Goal: Task Accomplishment & Management: Use online tool/utility

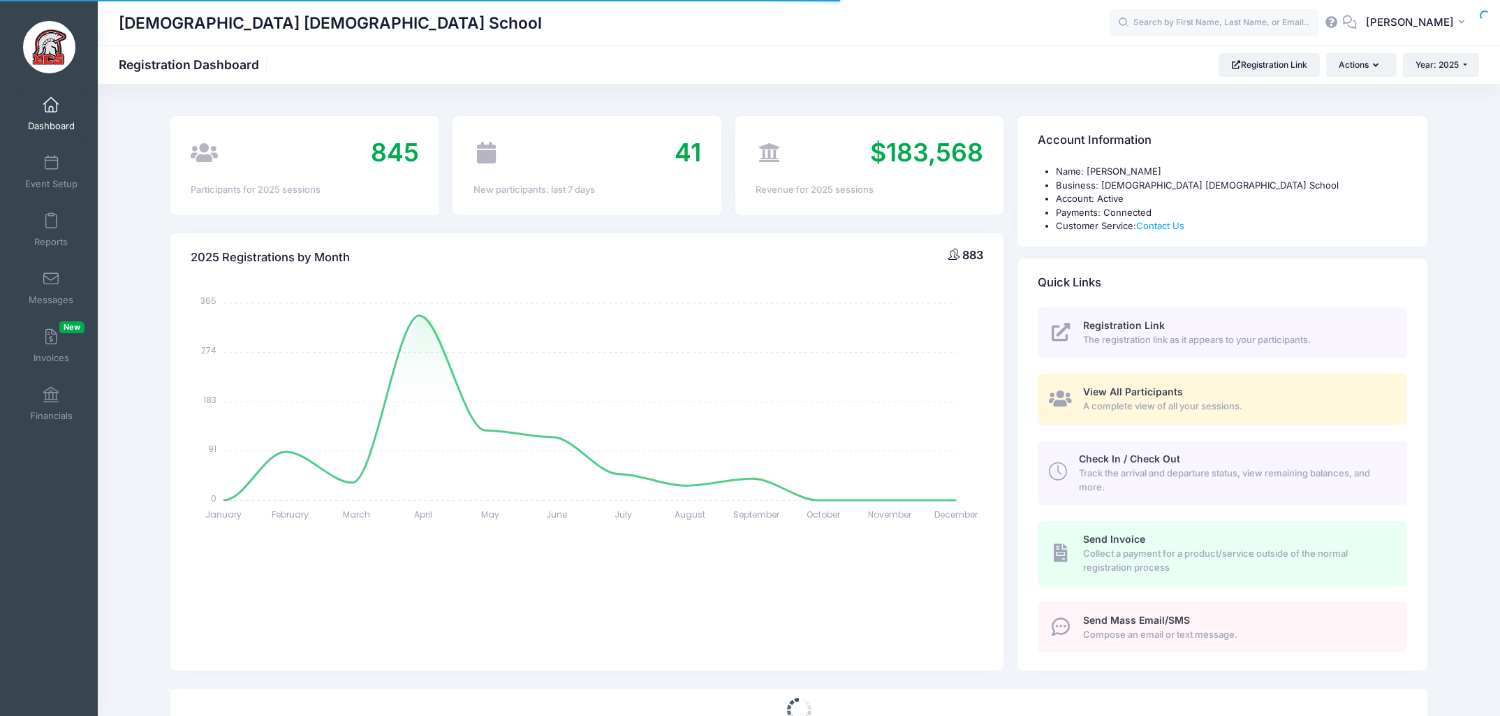
select select
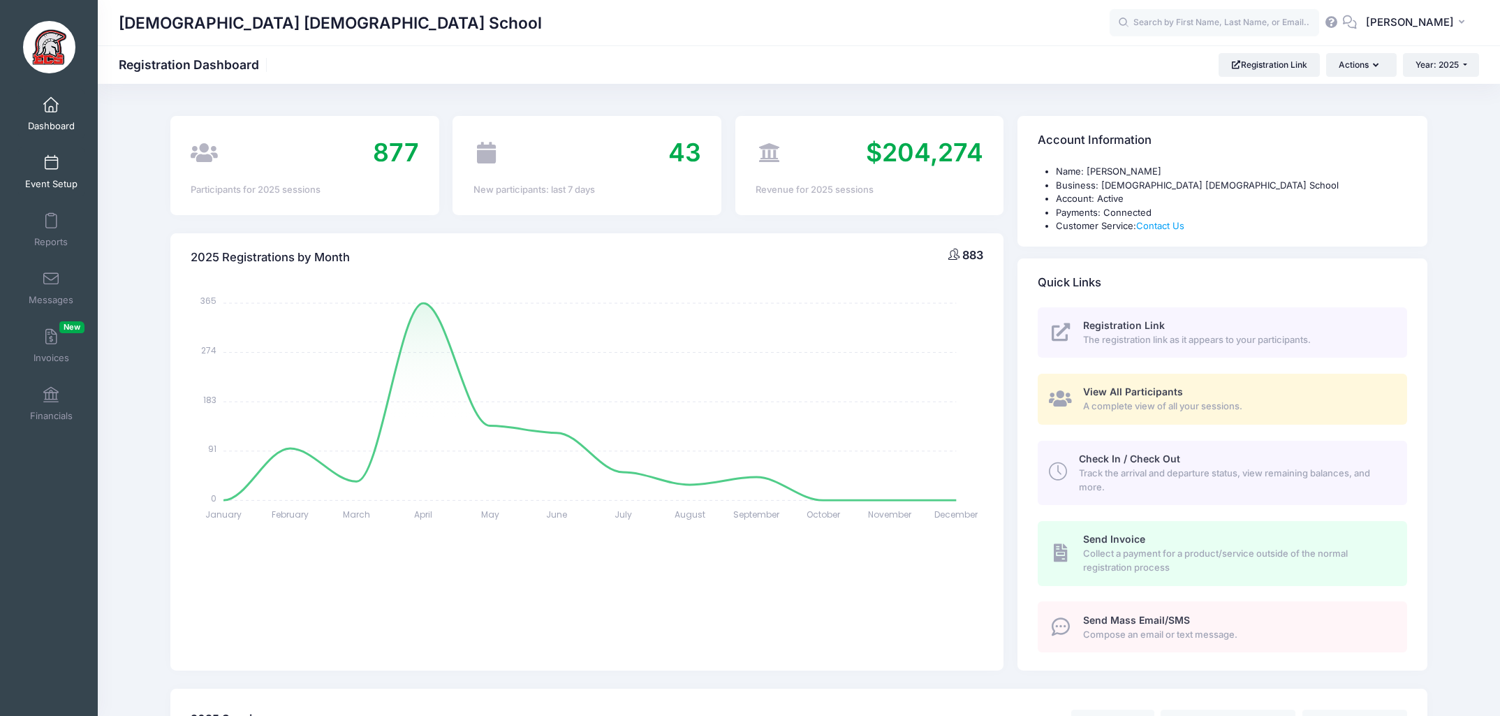
click at [51, 164] on span at bounding box center [51, 163] width 0 height 15
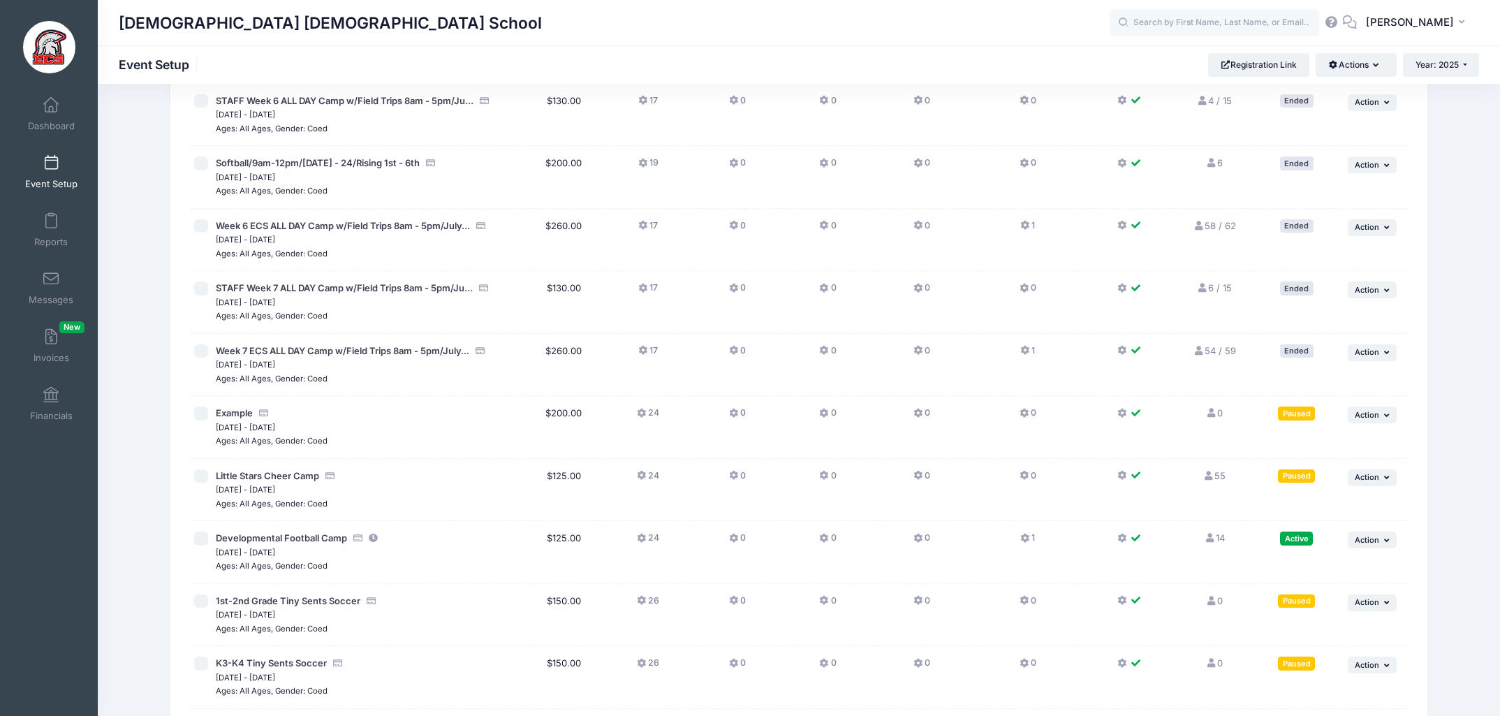
scroll to position [2719, 0]
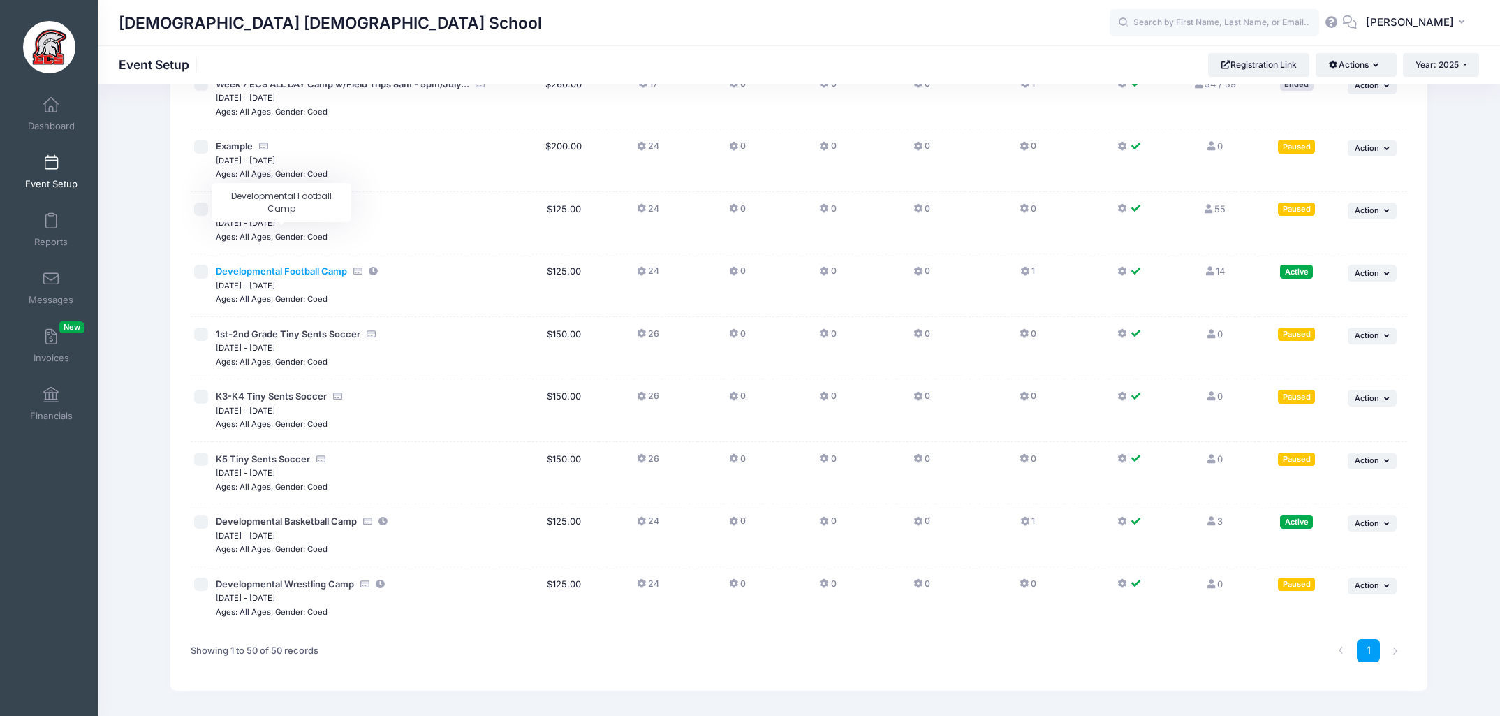
click at [282, 265] on span "Developmental Football Camp" at bounding box center [281, 270] width 131 height 11
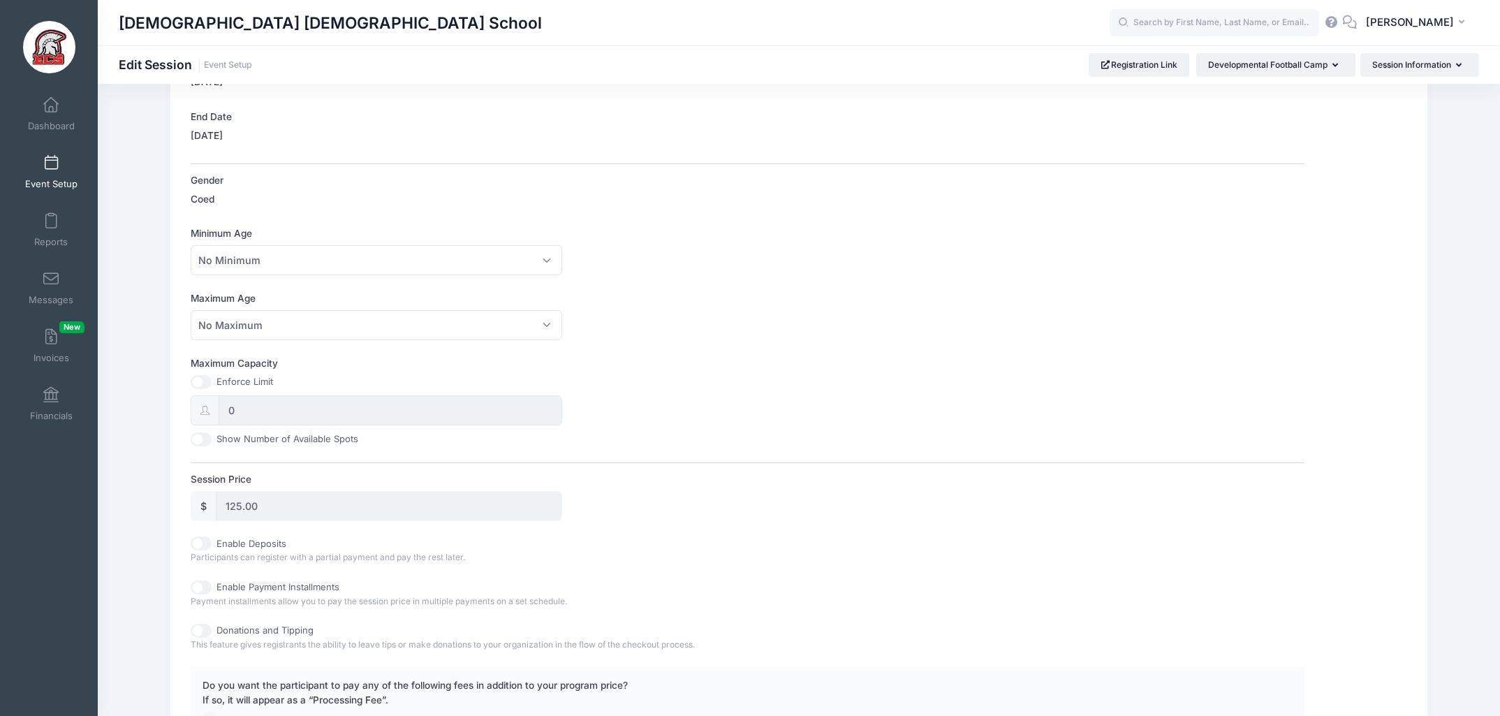
scroll to position [563, 0]
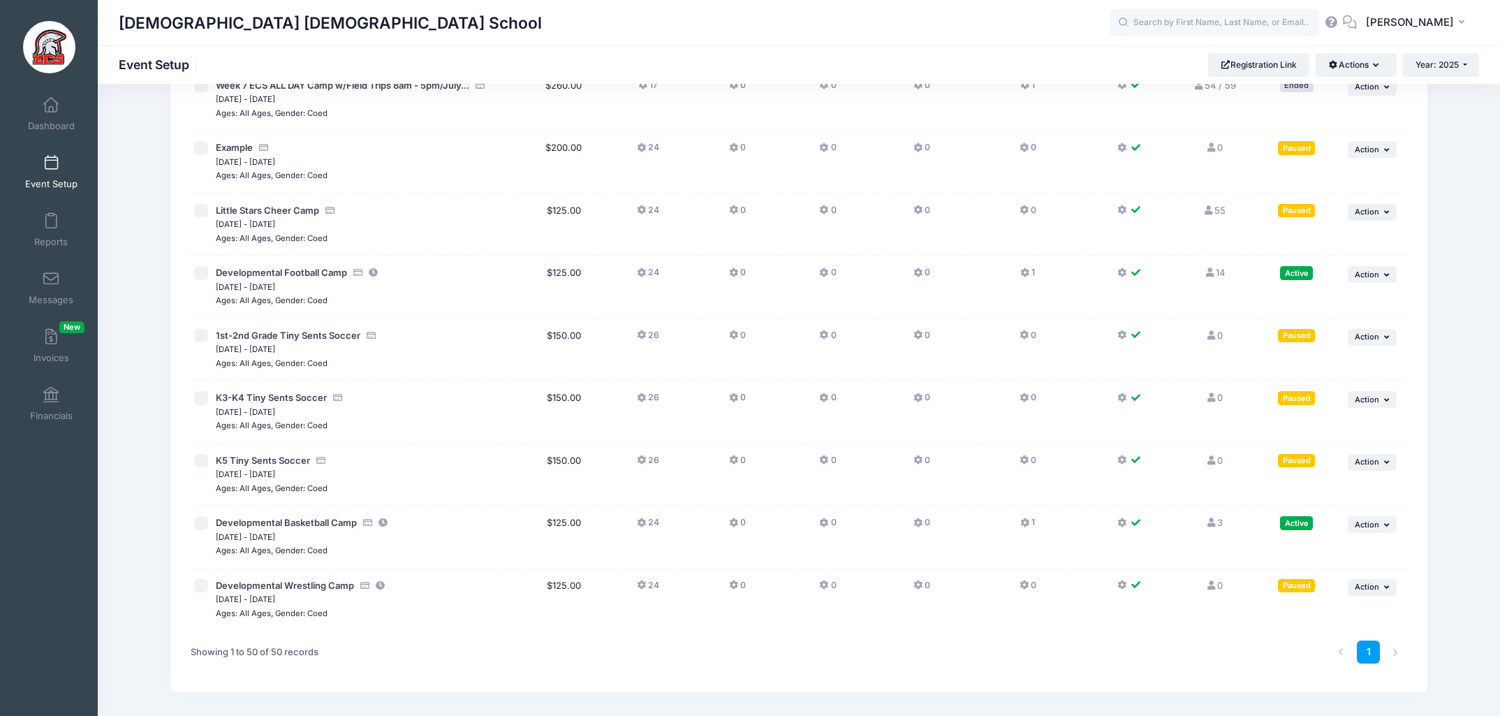
scroll to position [2719, 0]
click at [1394, 265] on button "... Action" at bounding box center [1372, 273] width 49 height 17
click at [57, 212] on link "Reports" at bounding box center [51, 229] width 66 height 49
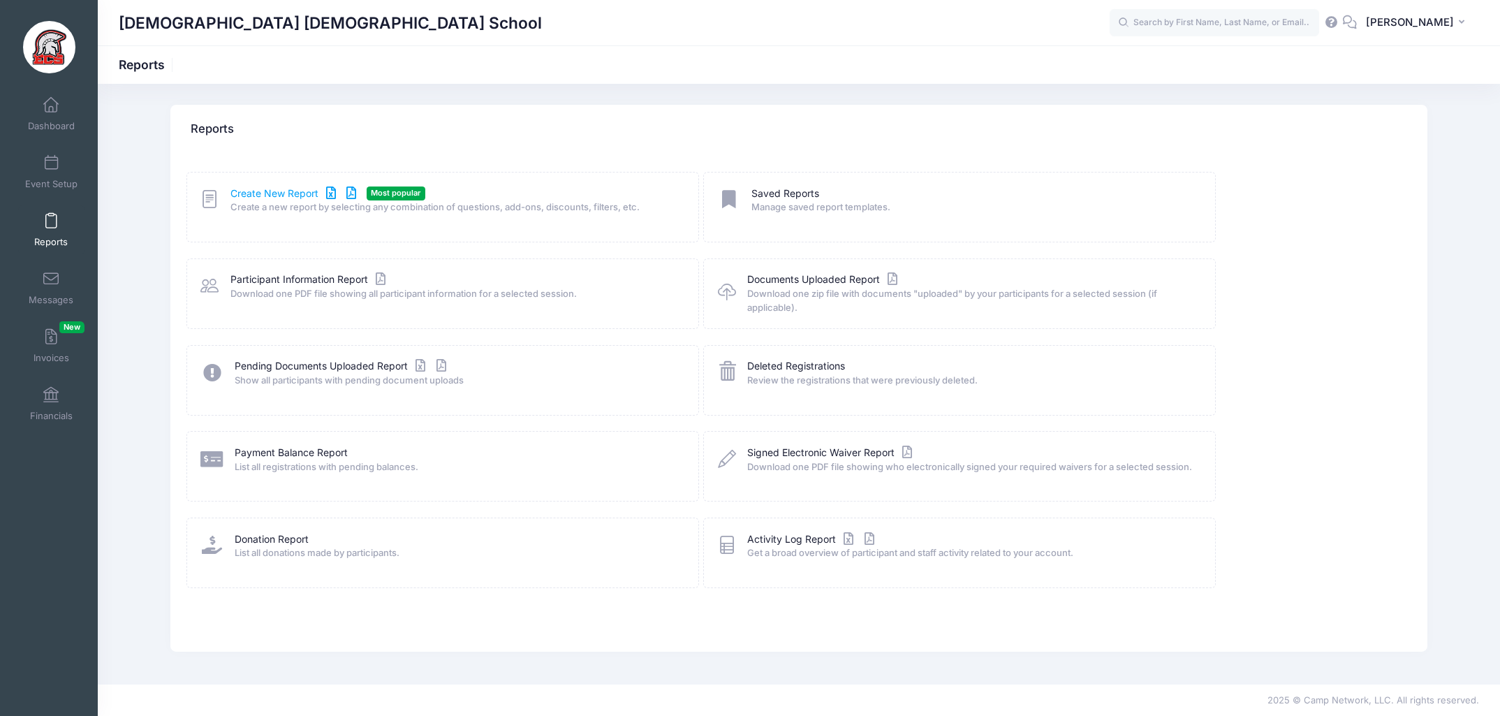
click at [289, 192] on link "Create New Report" at bounding box center [295, 193] width 130 height 15
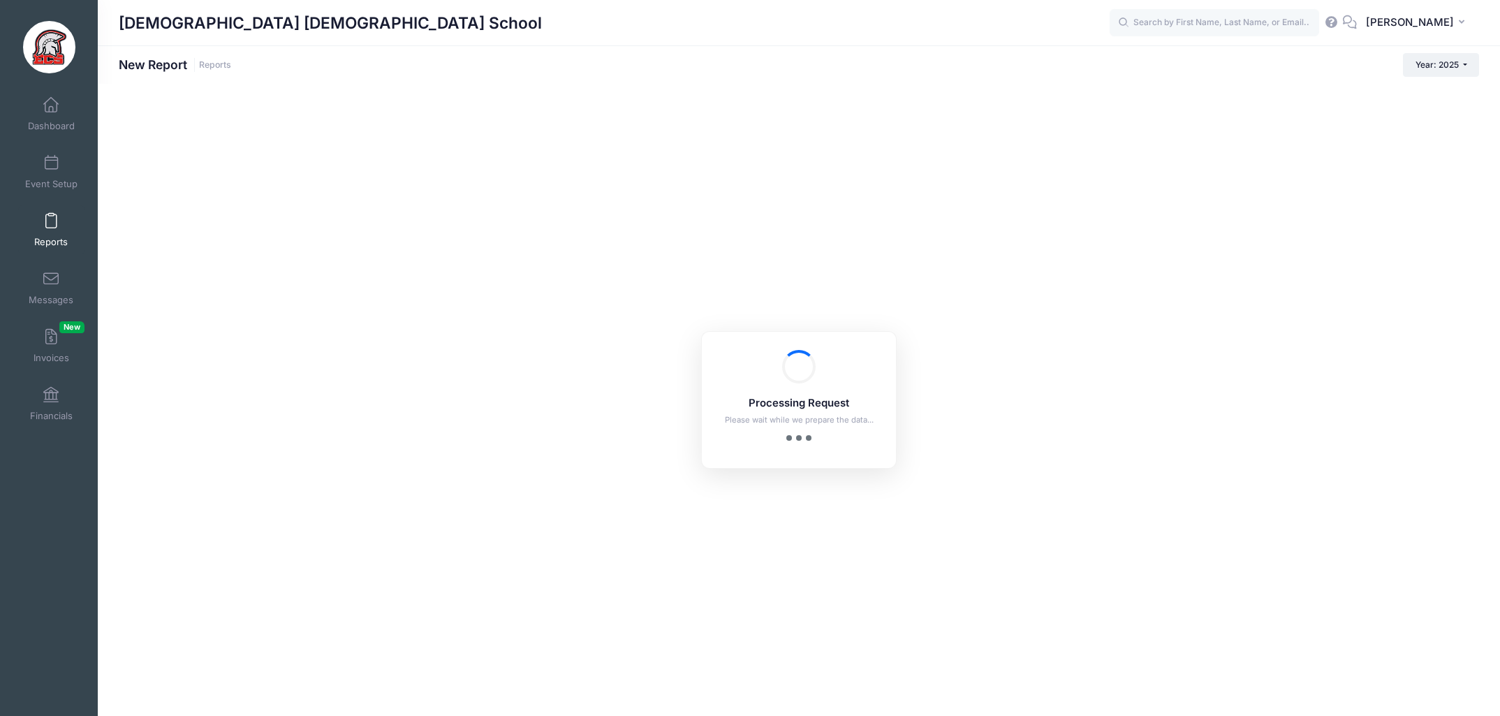
checkbox input "true"
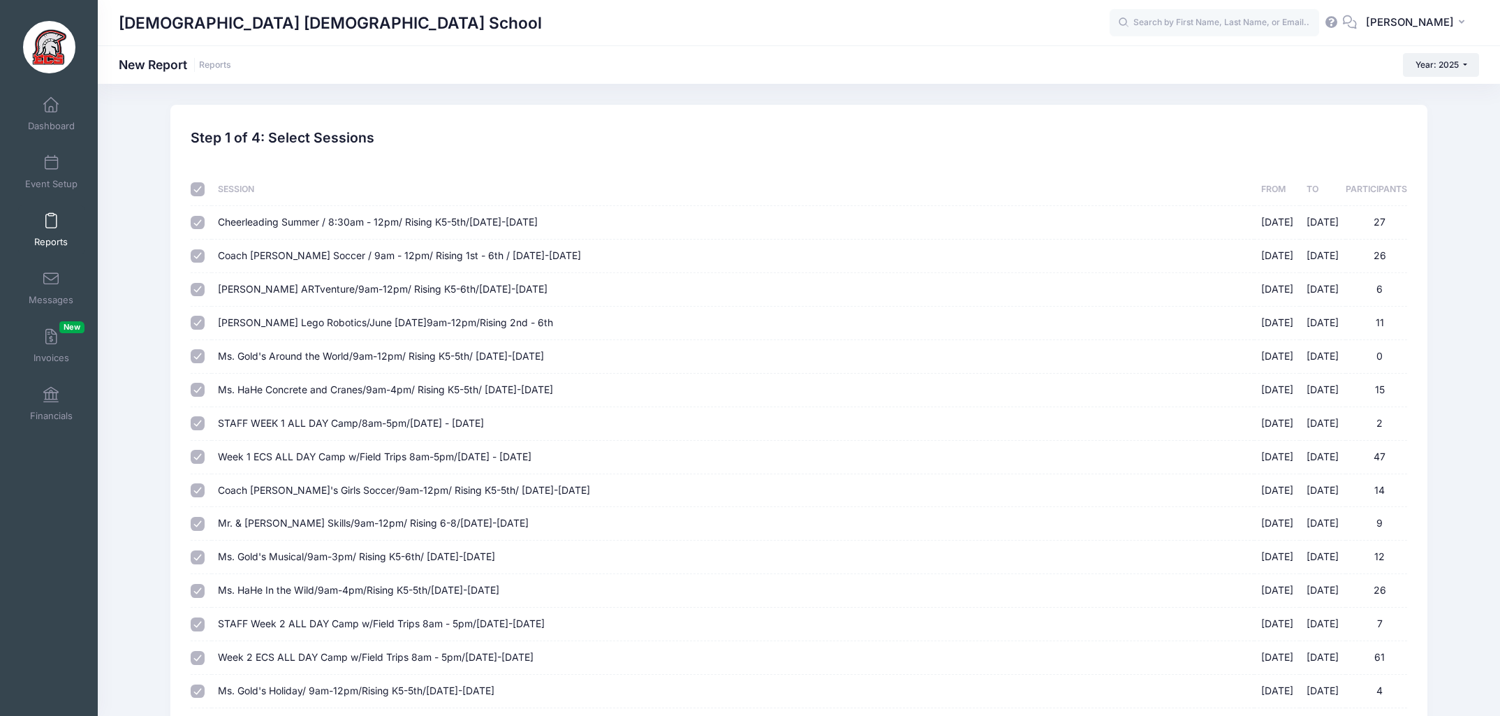
click at [198, 192] on input "checkbox" at bounding box center [198, 189] width 14 height 14
checkbox input "false"
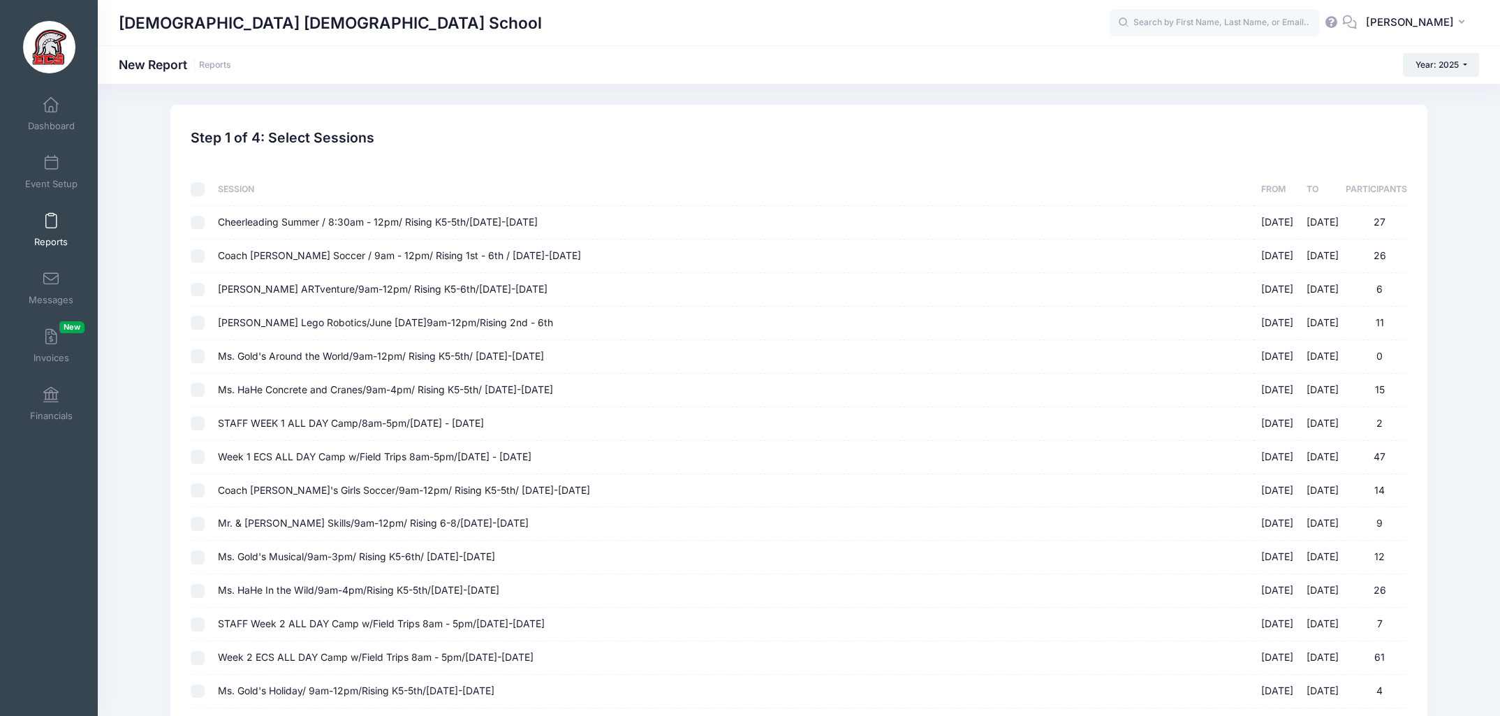
checkbox input "false"
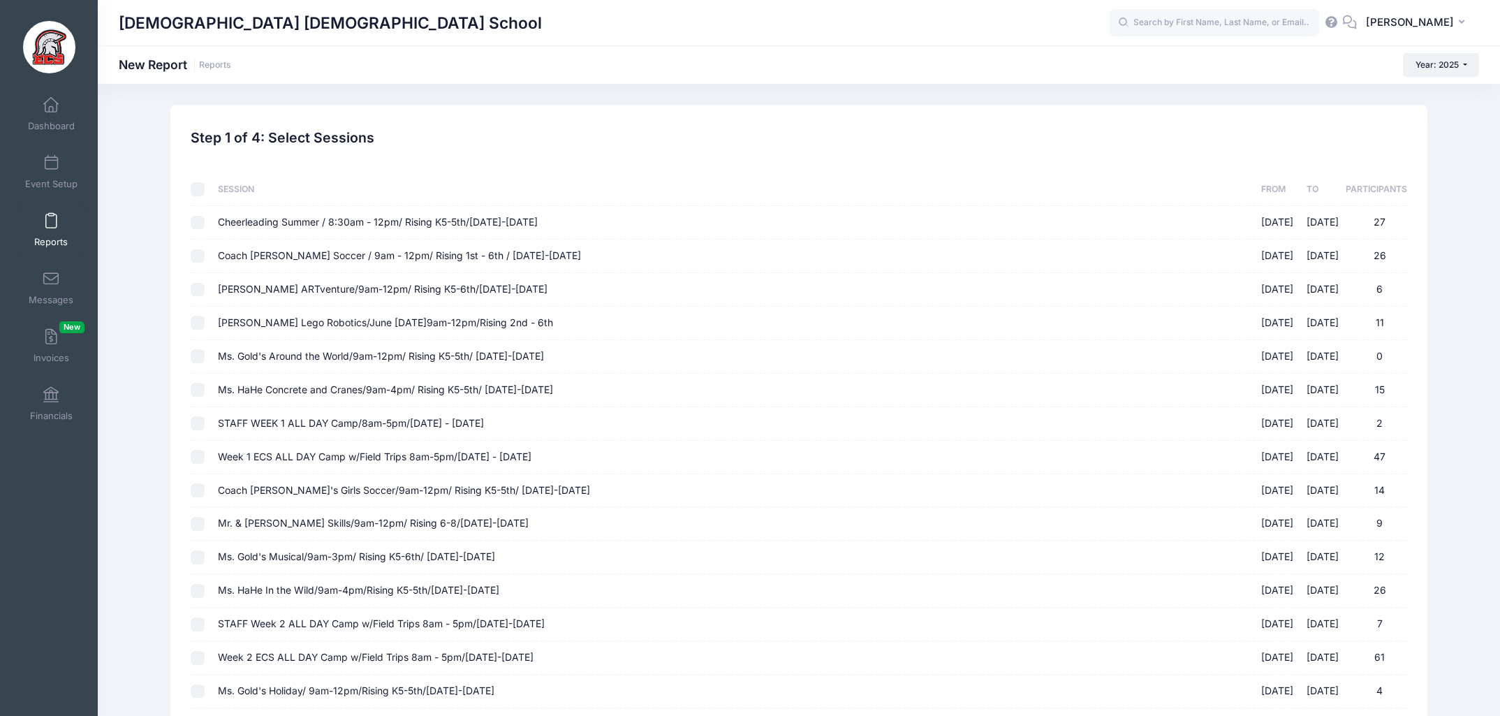
checkbox input "false"
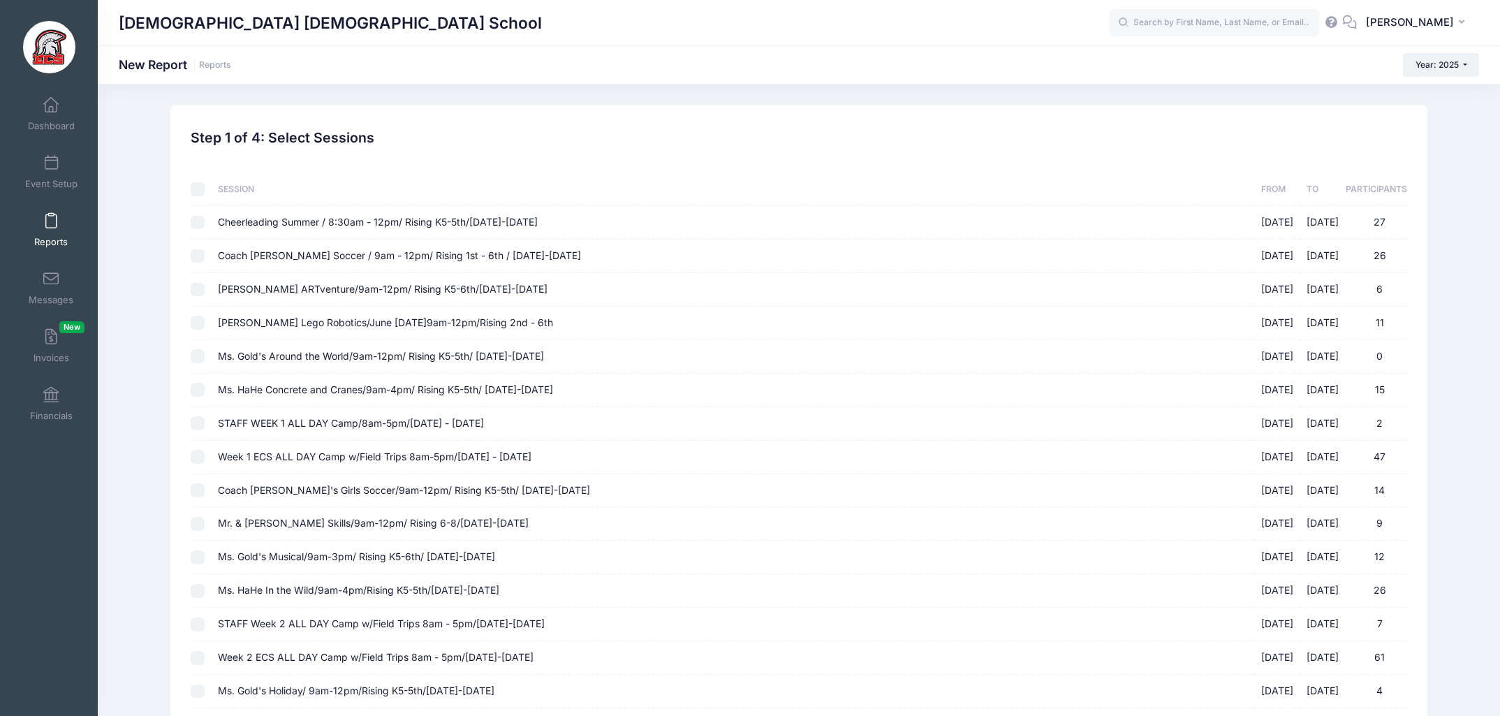
checkbox input "false"
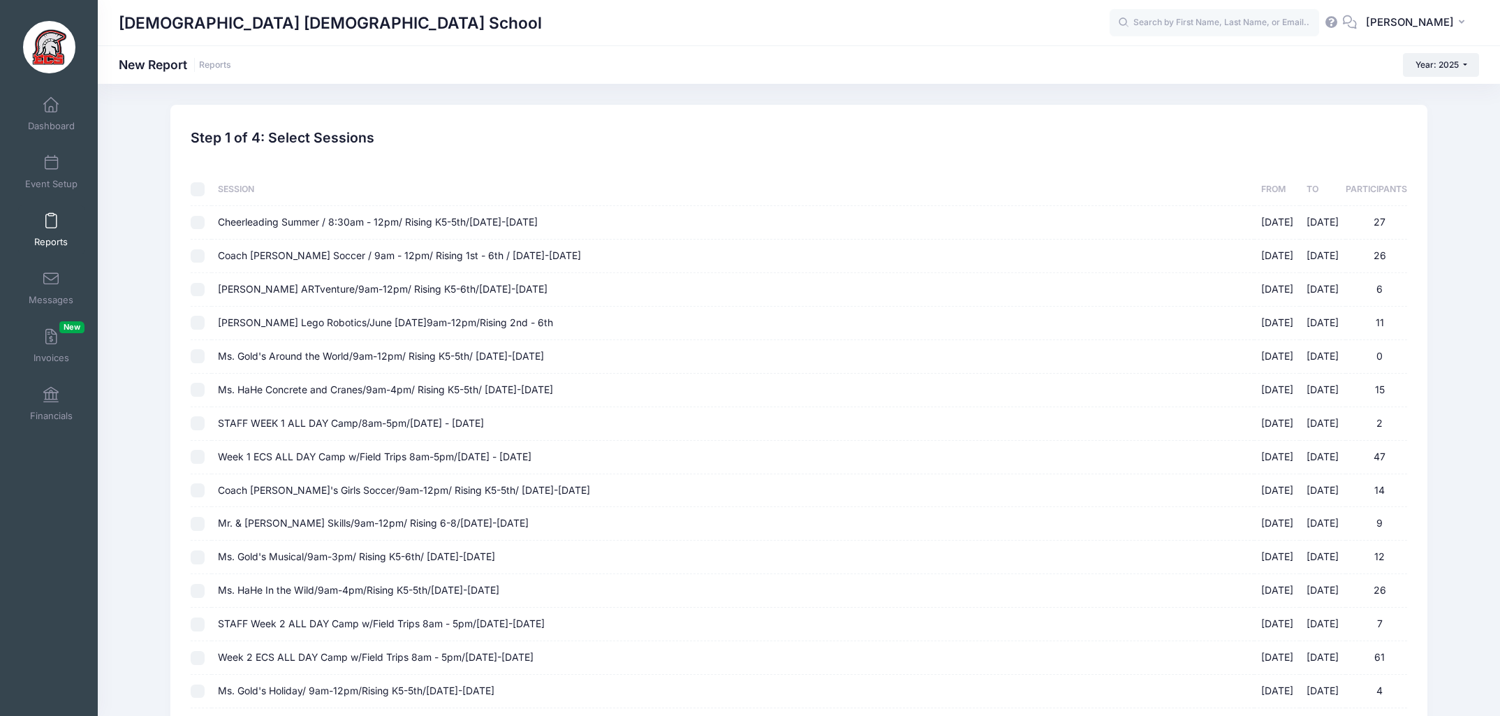
checkbox input "false"
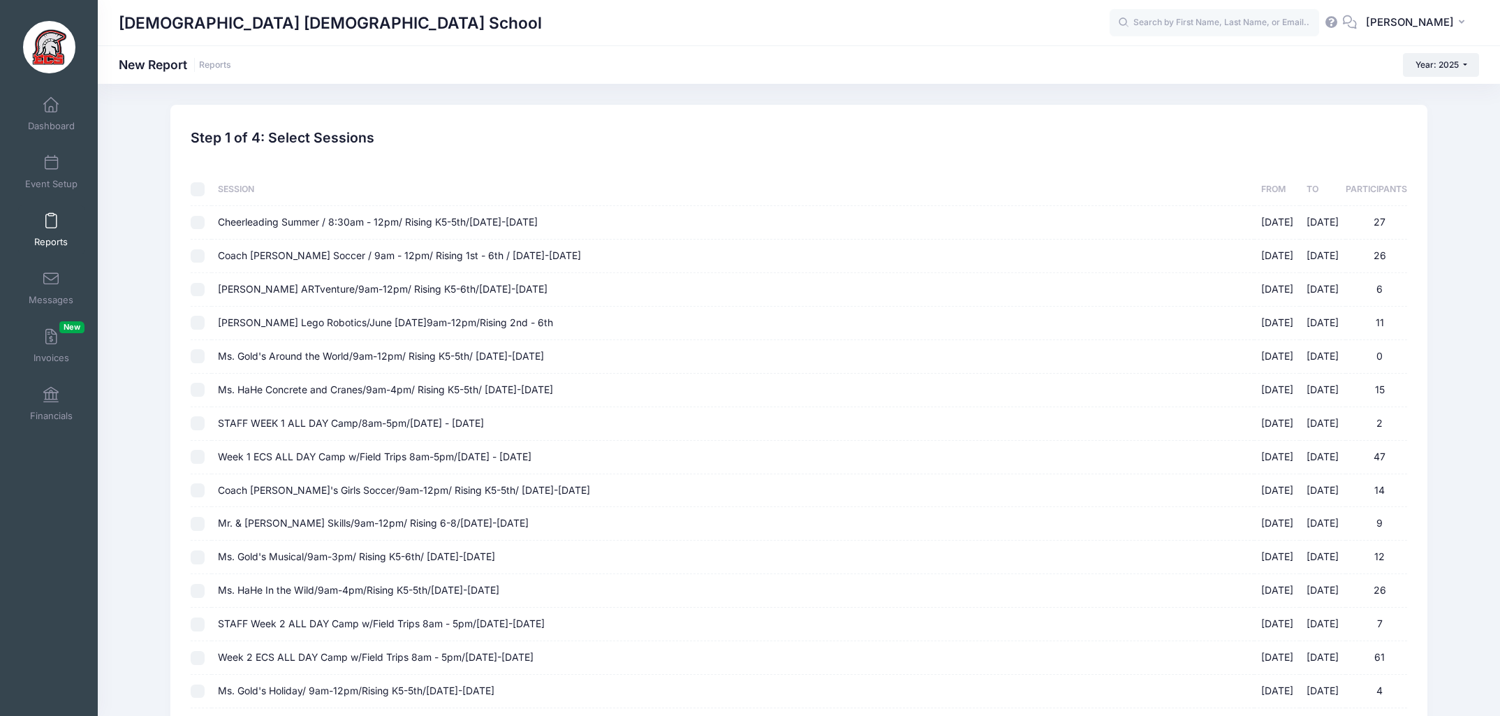
checkbox input "false"
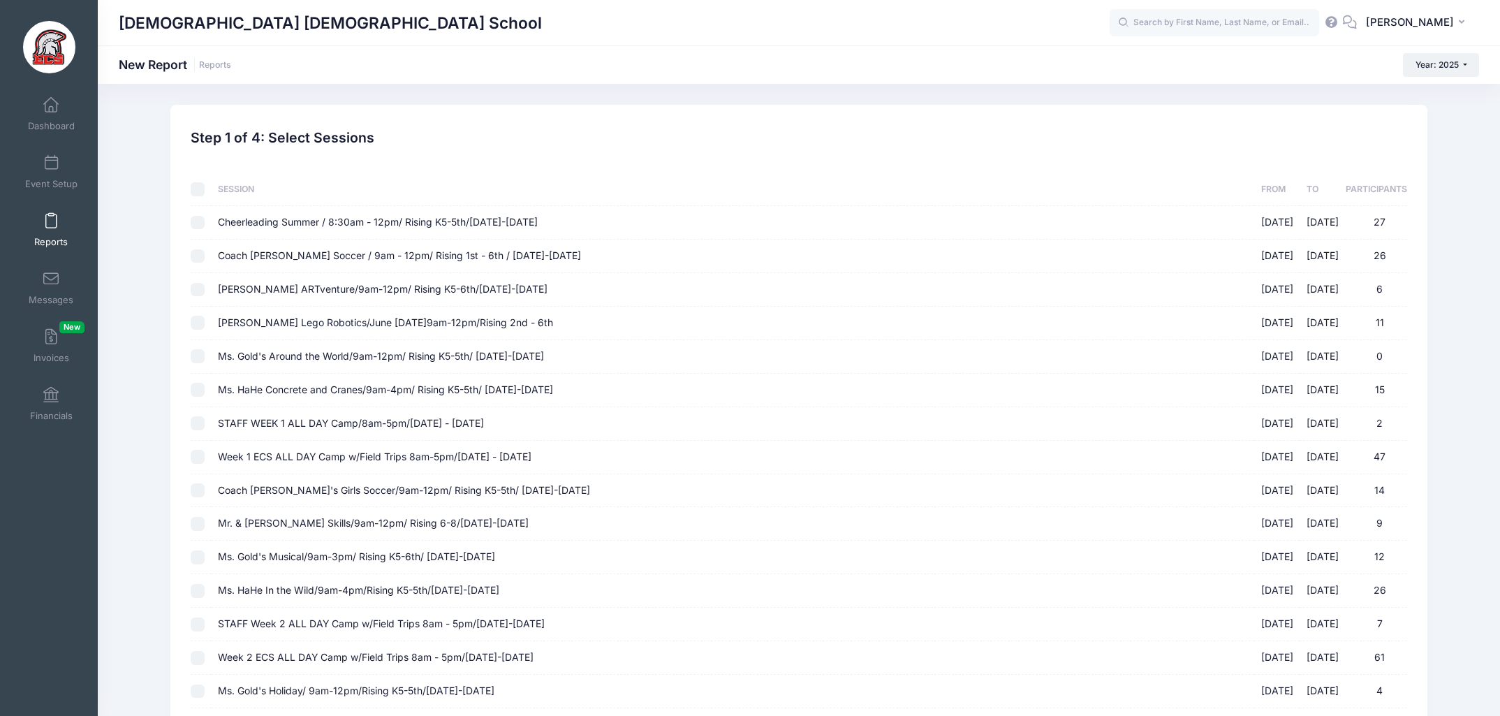
checkbox input "false"
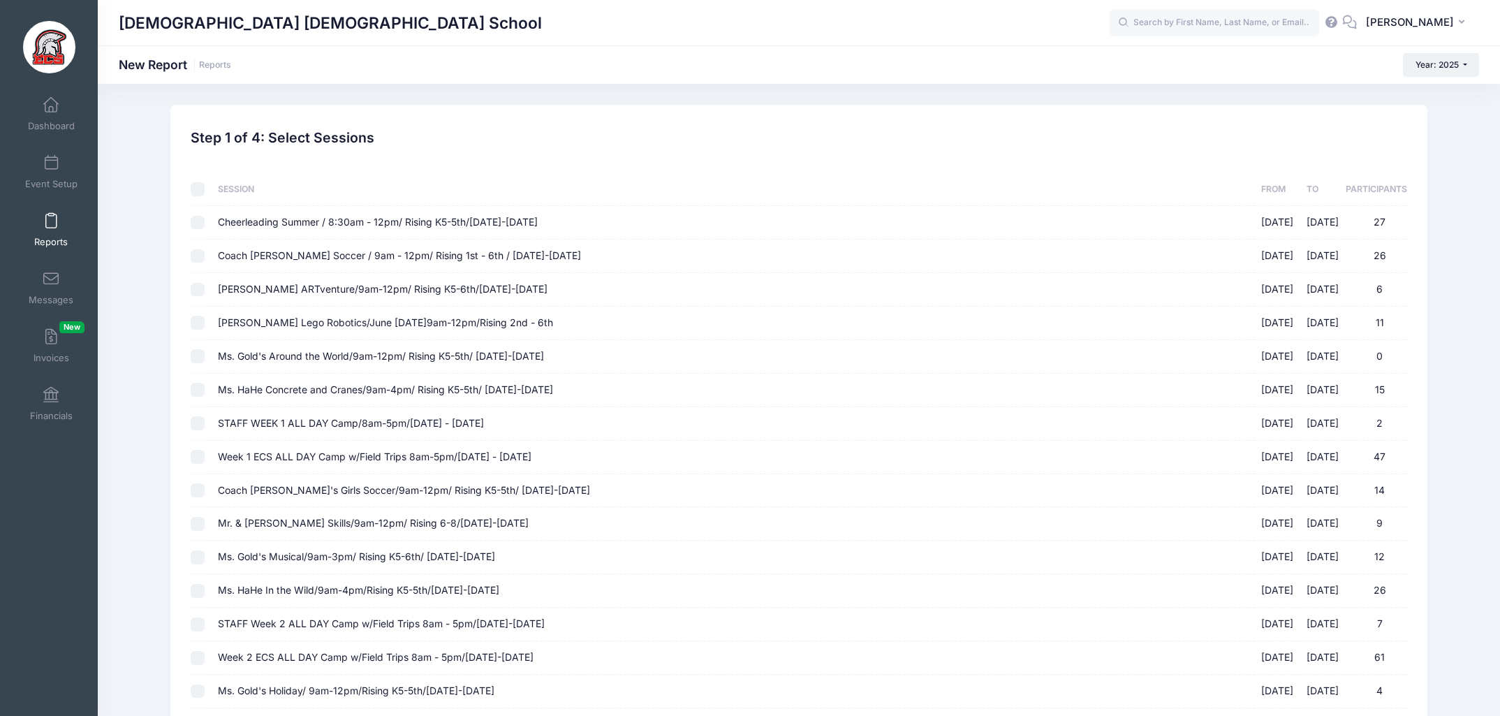
checkbox input "false"
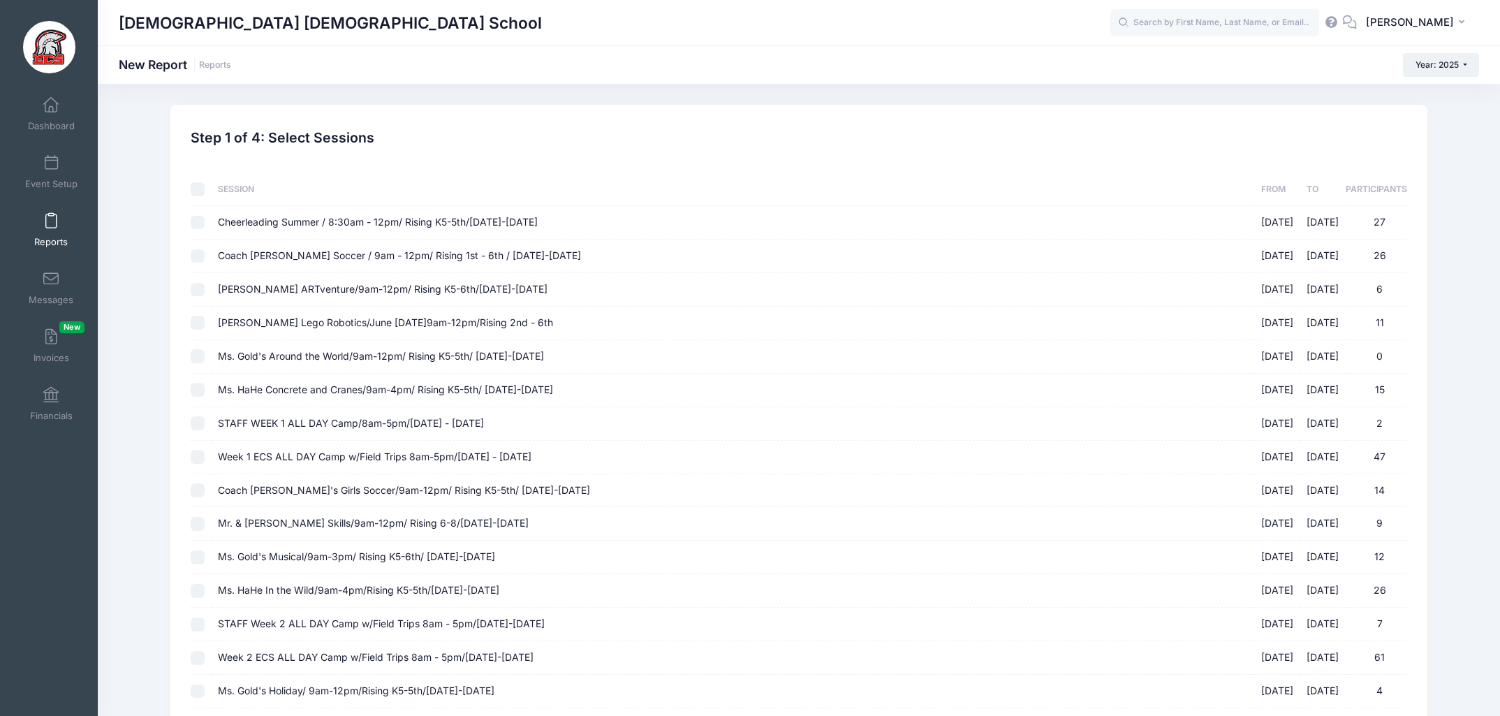
checkbox input "false"
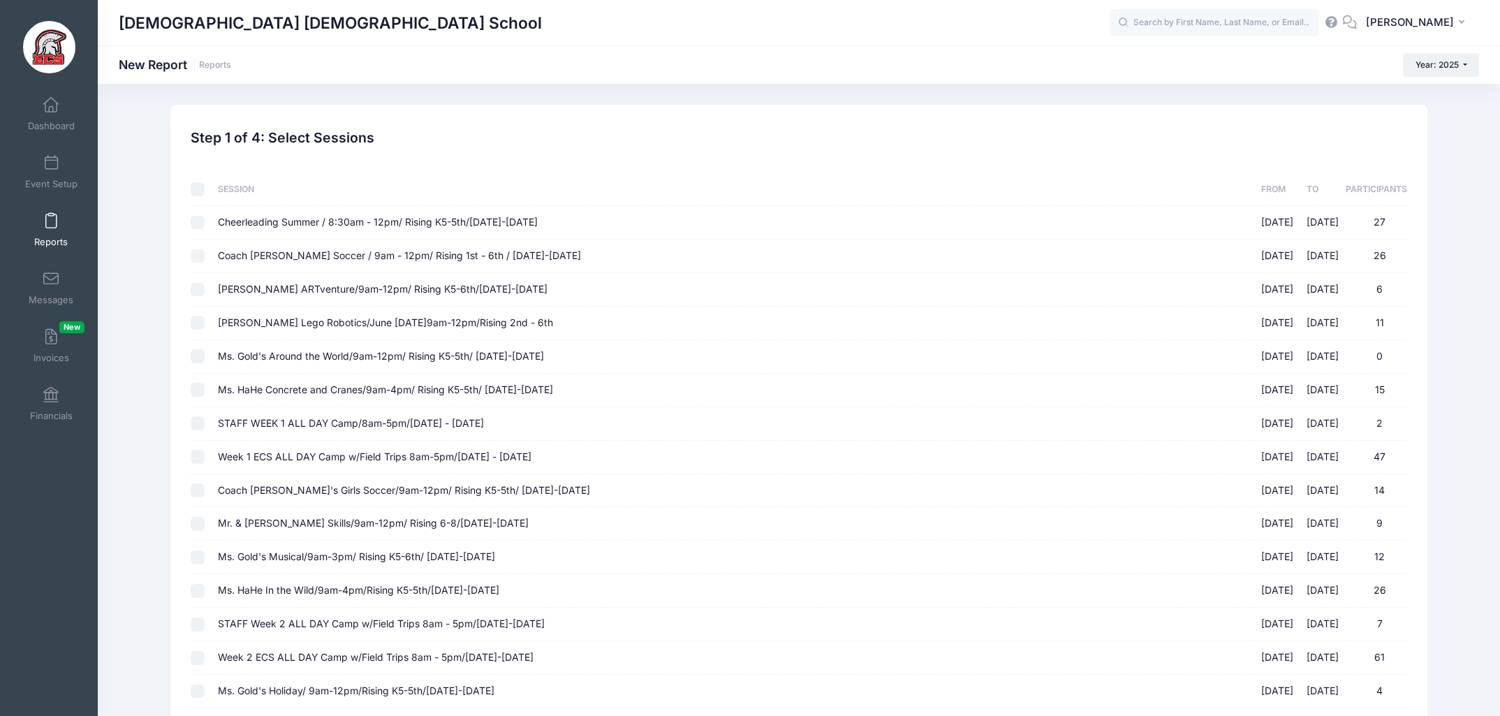
checkbox input "false"
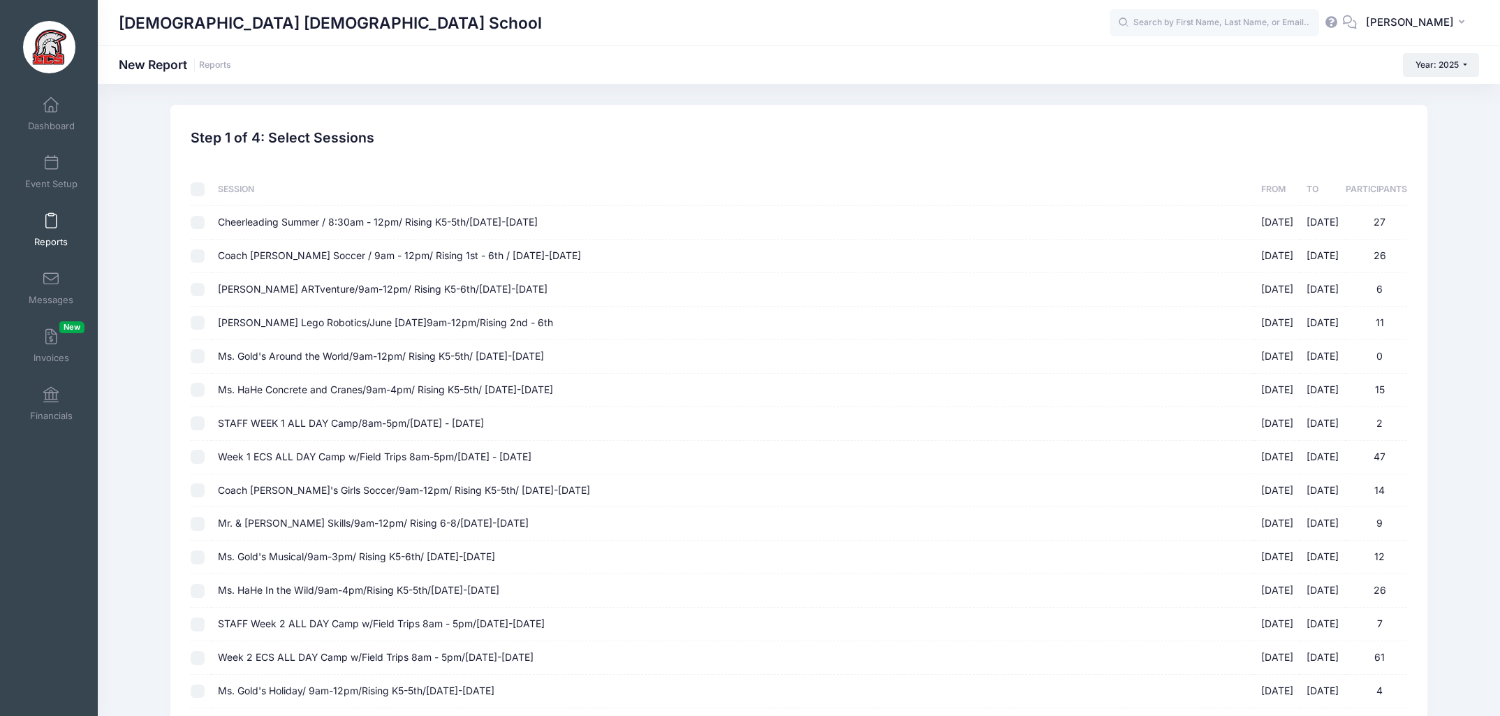
checkbox input "false"
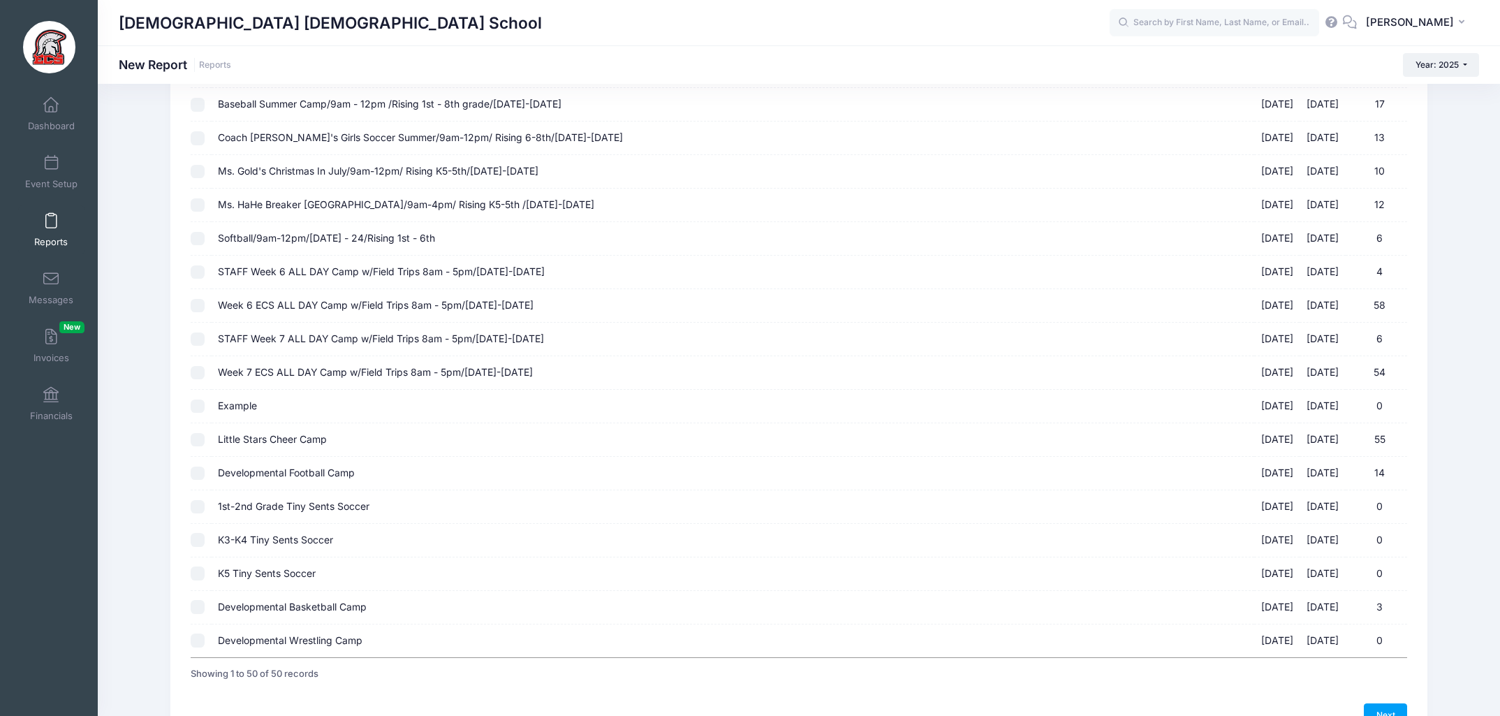
scroll to position [1305, 0]
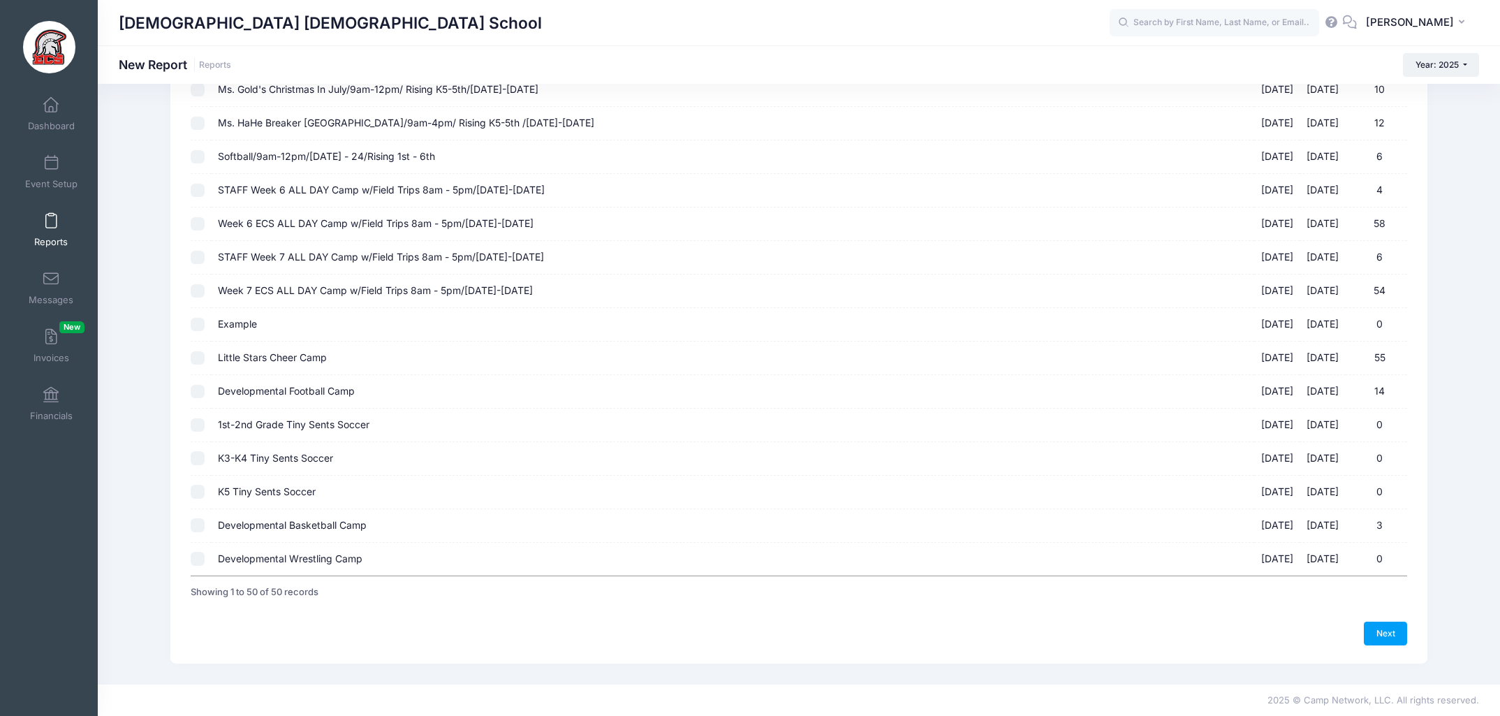
click at [195, 388] on input "Developmental Football Camp 10/01/2025 - 10/22/2025 14" at bounding box center [198, 392] width 14 height 14
checkbox input "true"
click at [1391, 631] on link "Next" at bounding box center [1385, 634] width 43 height 24
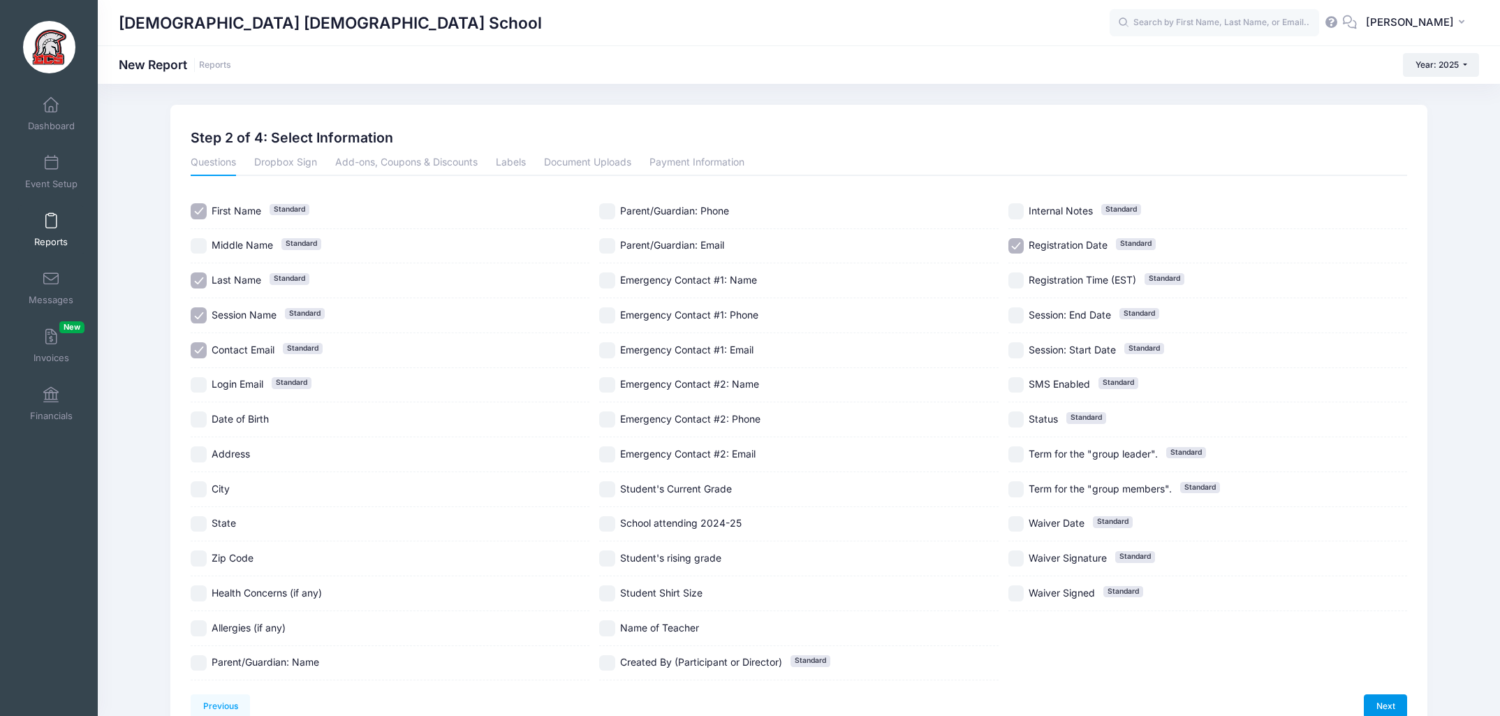
click at [1395, 703] on link "Next" at bounding box center [1385, 706] width 43 height 24
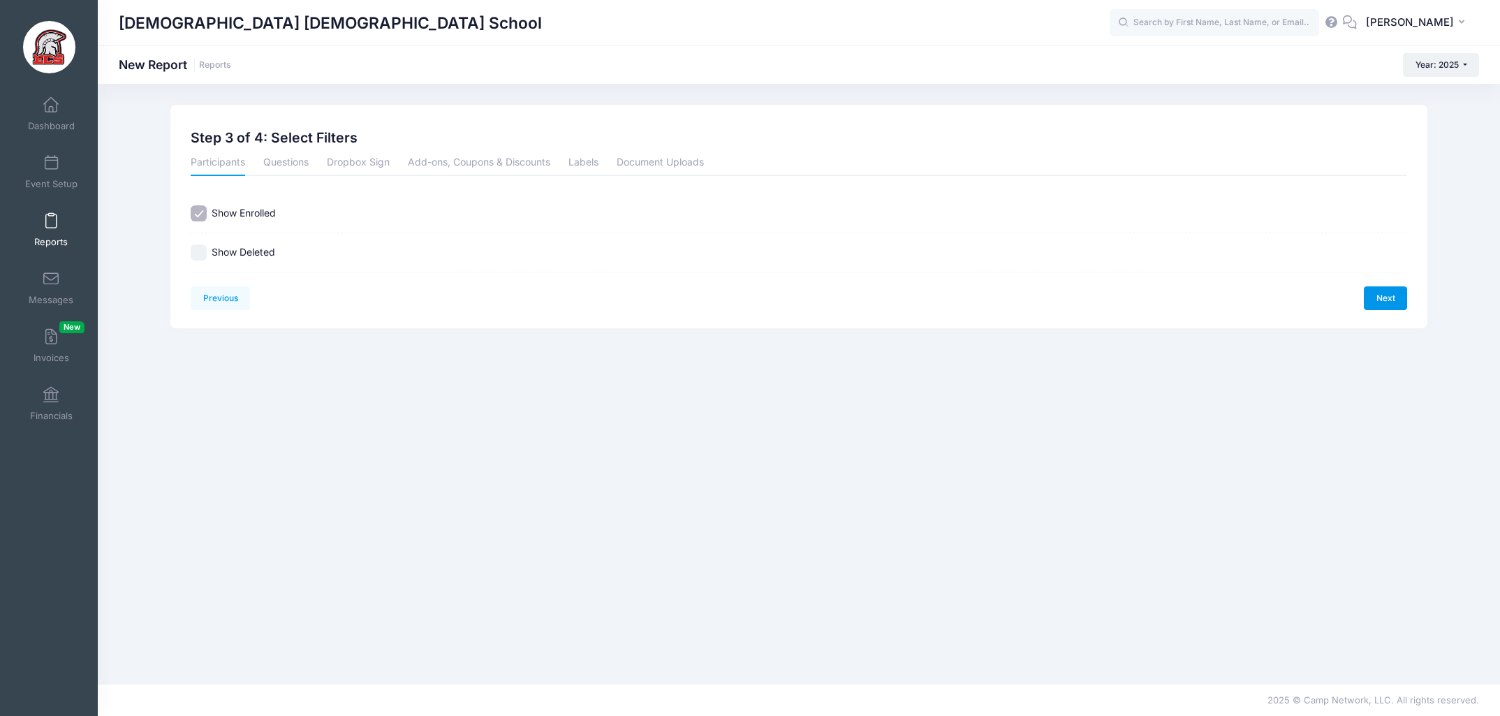
click at [1391, 293] on link "Next" at bounding box center [1385, 298] width 43 height 24
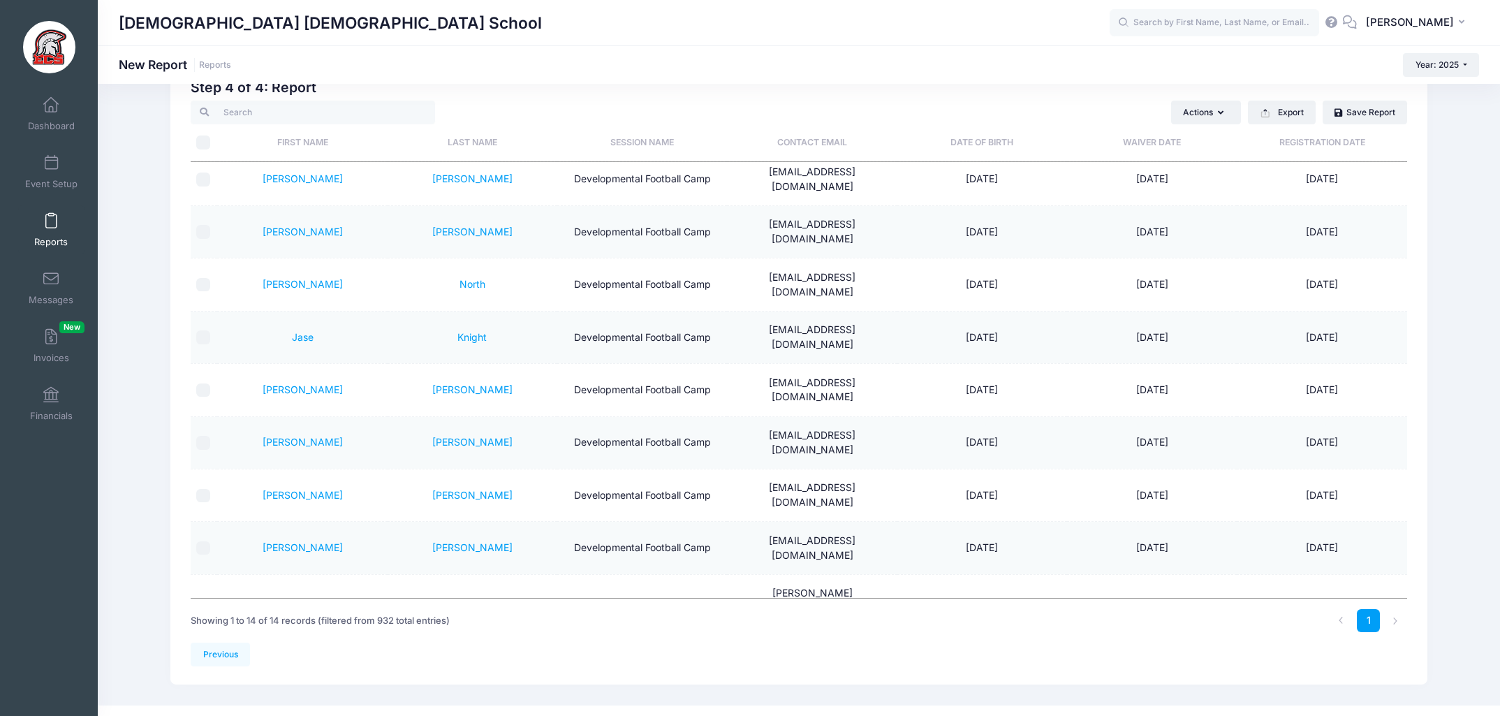
scroll to position [96, 0]
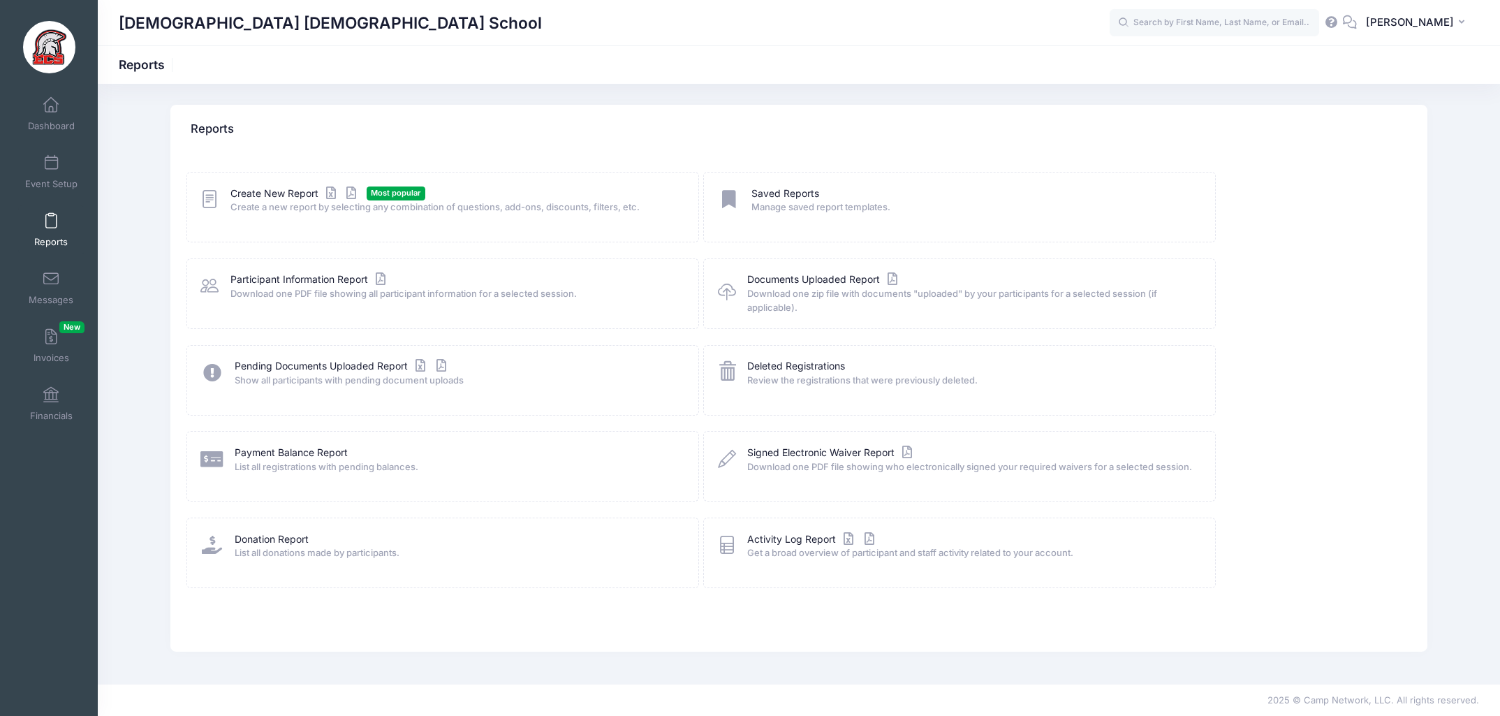
click at [38, 230] on link "Reports" at bounding box center [51, 229] width 66 height 49
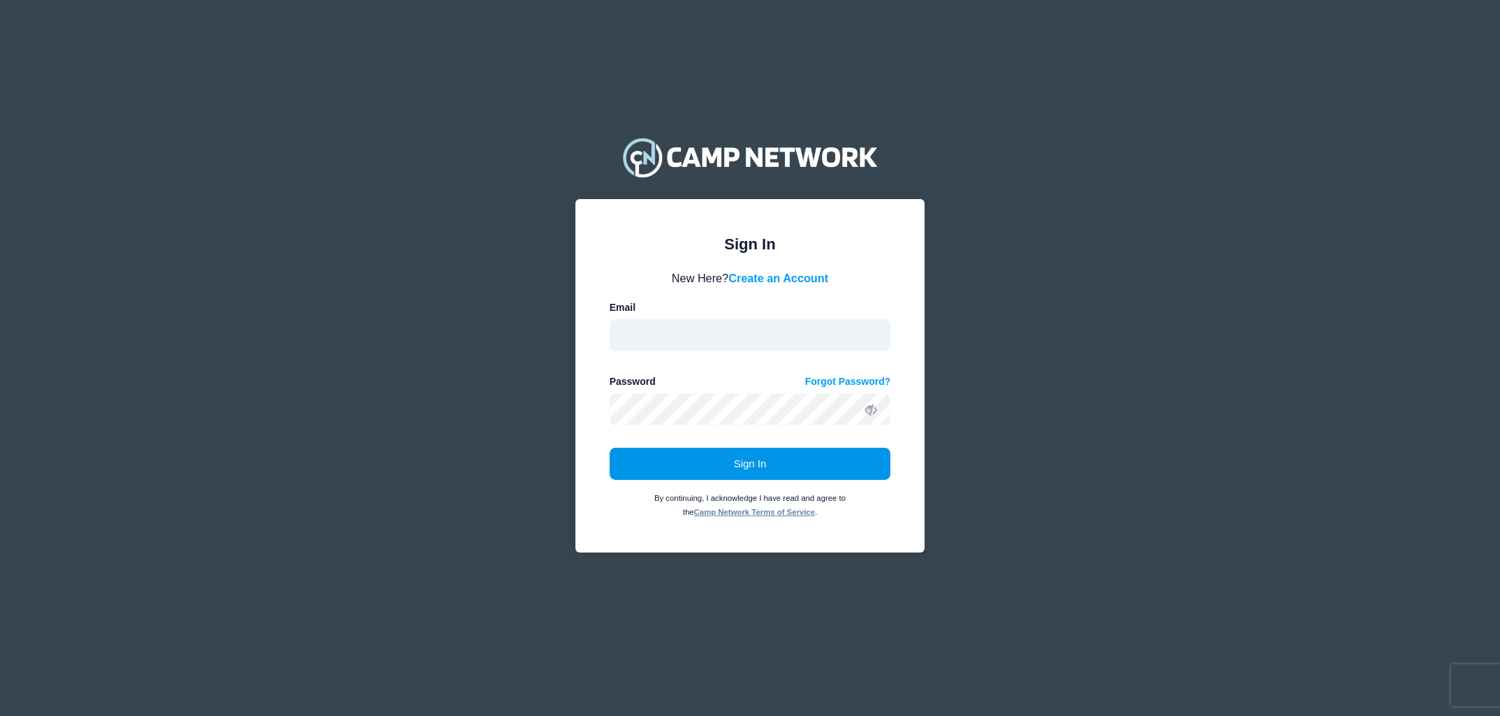
type input "[EMAIL_ADDRESS][DOMAIN_NAME]"
click at [765, 466] on button "Sign In" at bounding box center [750, 464] width 281 height 32
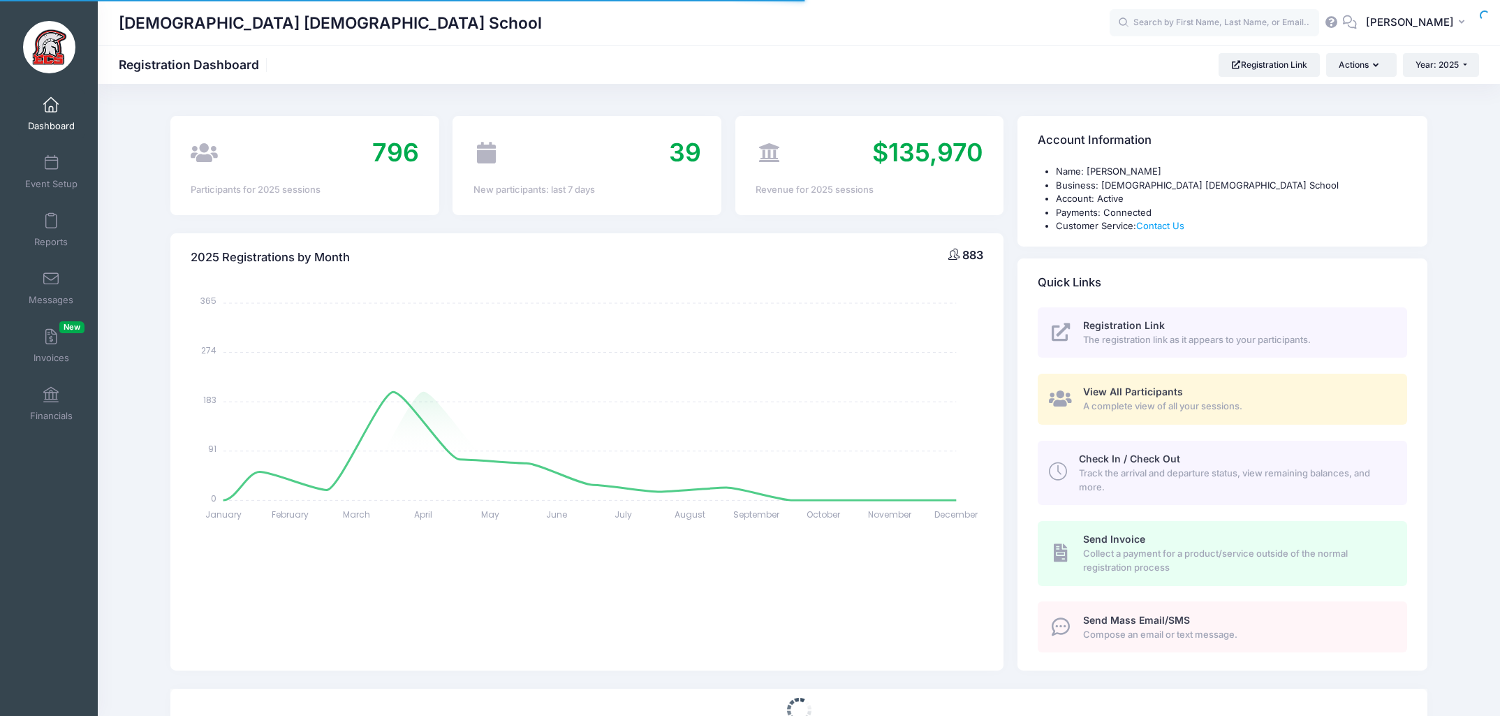
select select
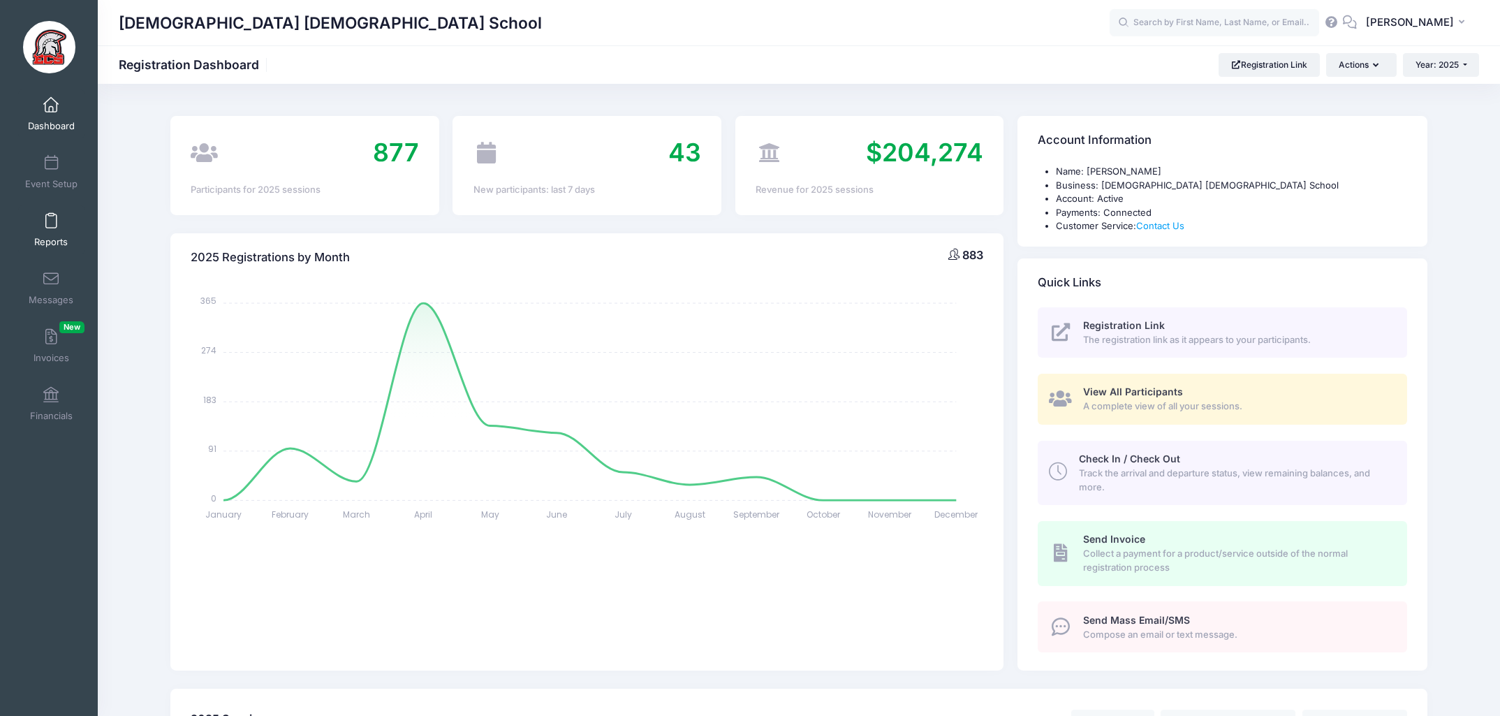
click at [51, 225] on span at bounding box center [51, 221] width 0 height 15
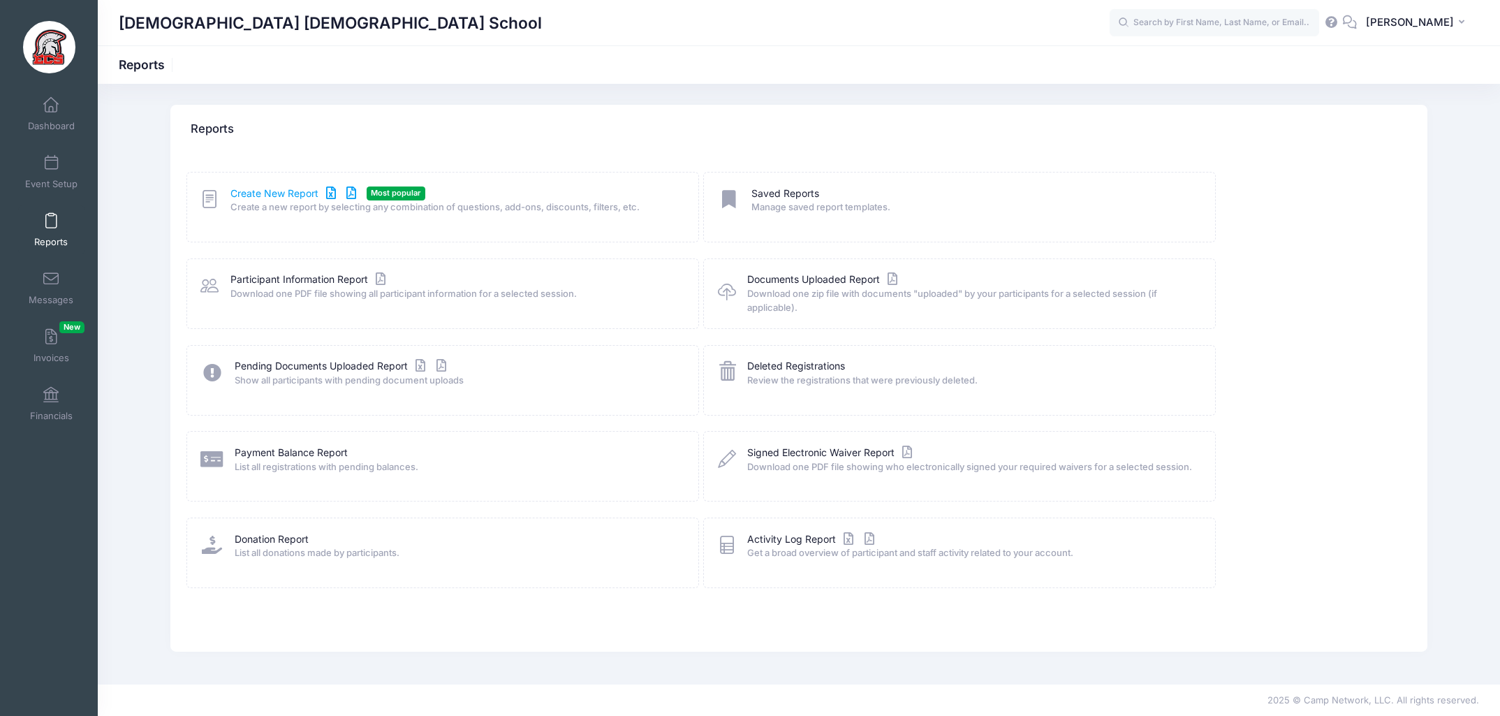
click at [270, 193] on link "Create New Report" at bounding box center [295, 193] width 130 height 15
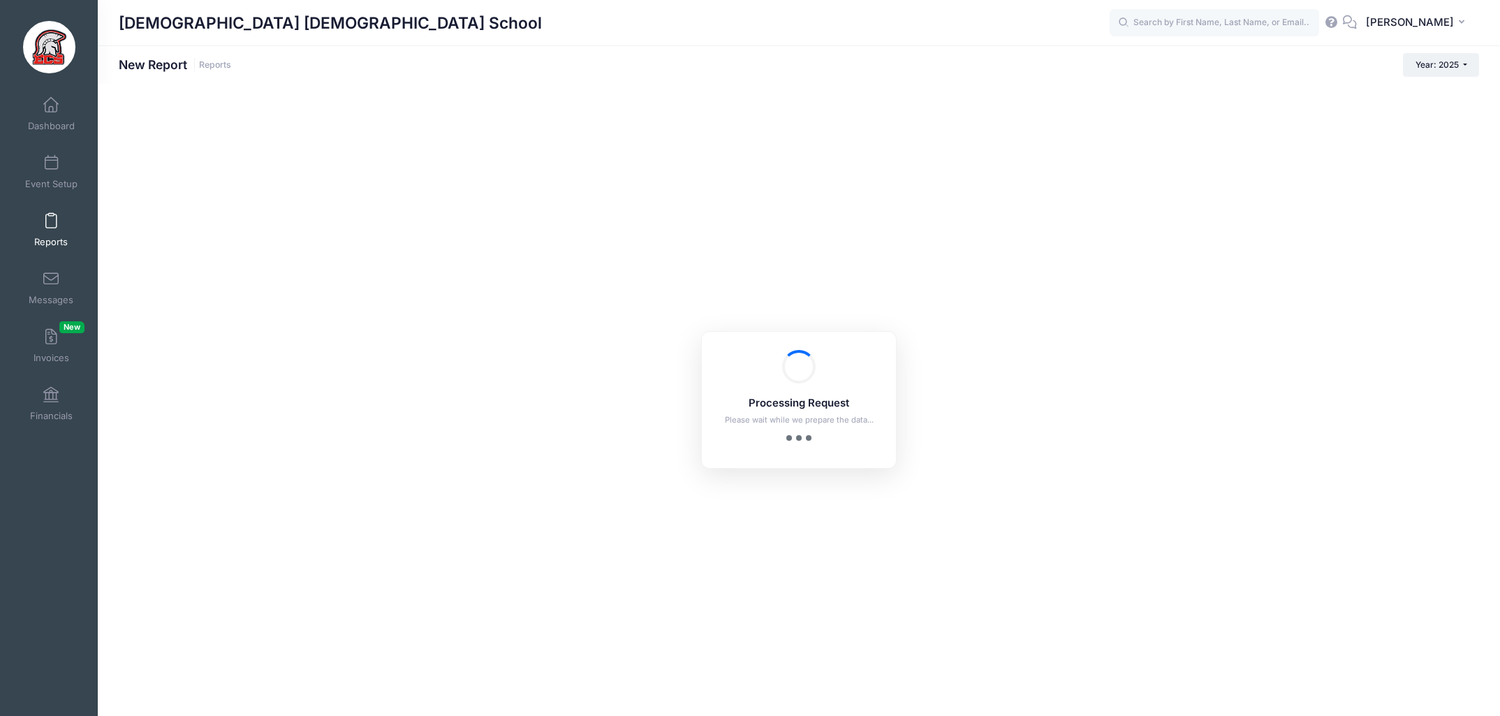
checkbox input "true"
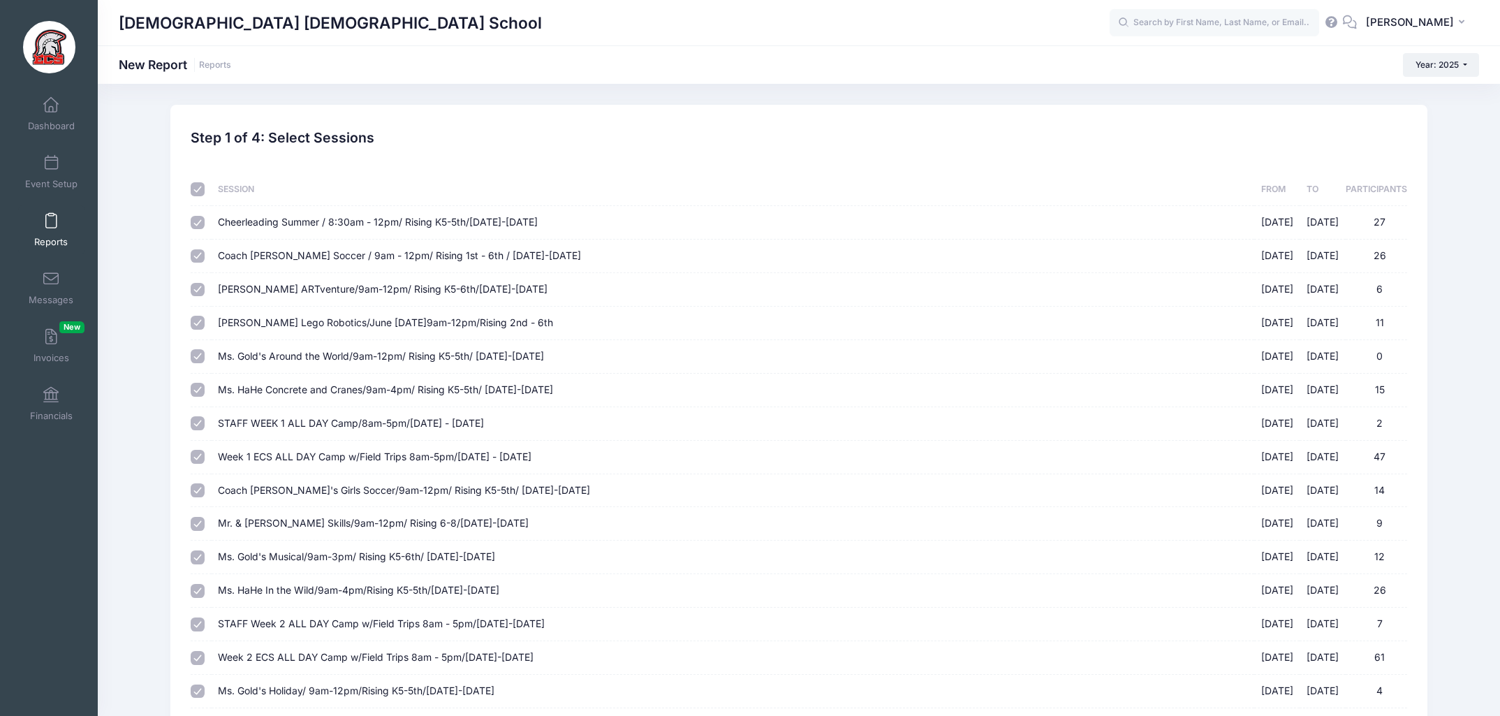
click at [193, 189] on input "checkbox" at bounding box center [198, 189] width 14 height 14
checkbox input "false"
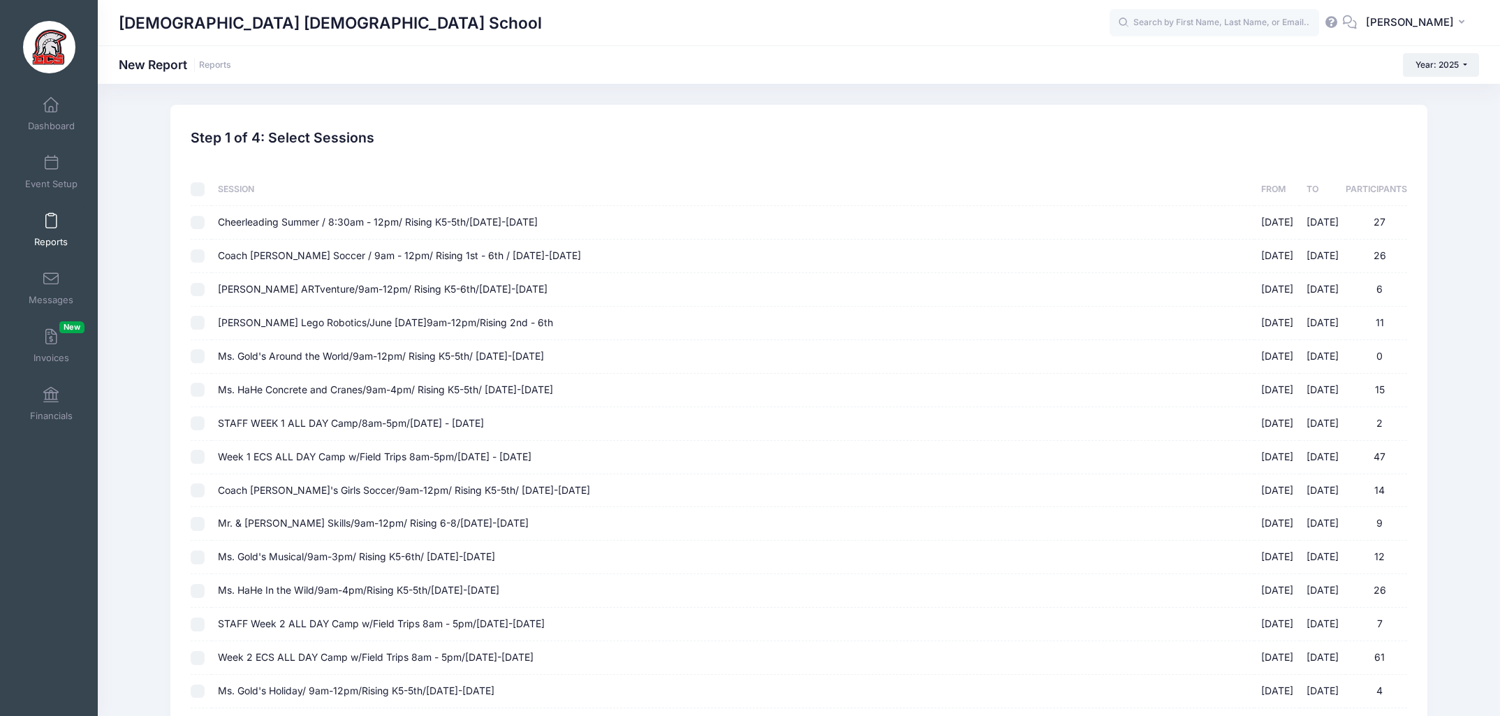
checkbox input "false"
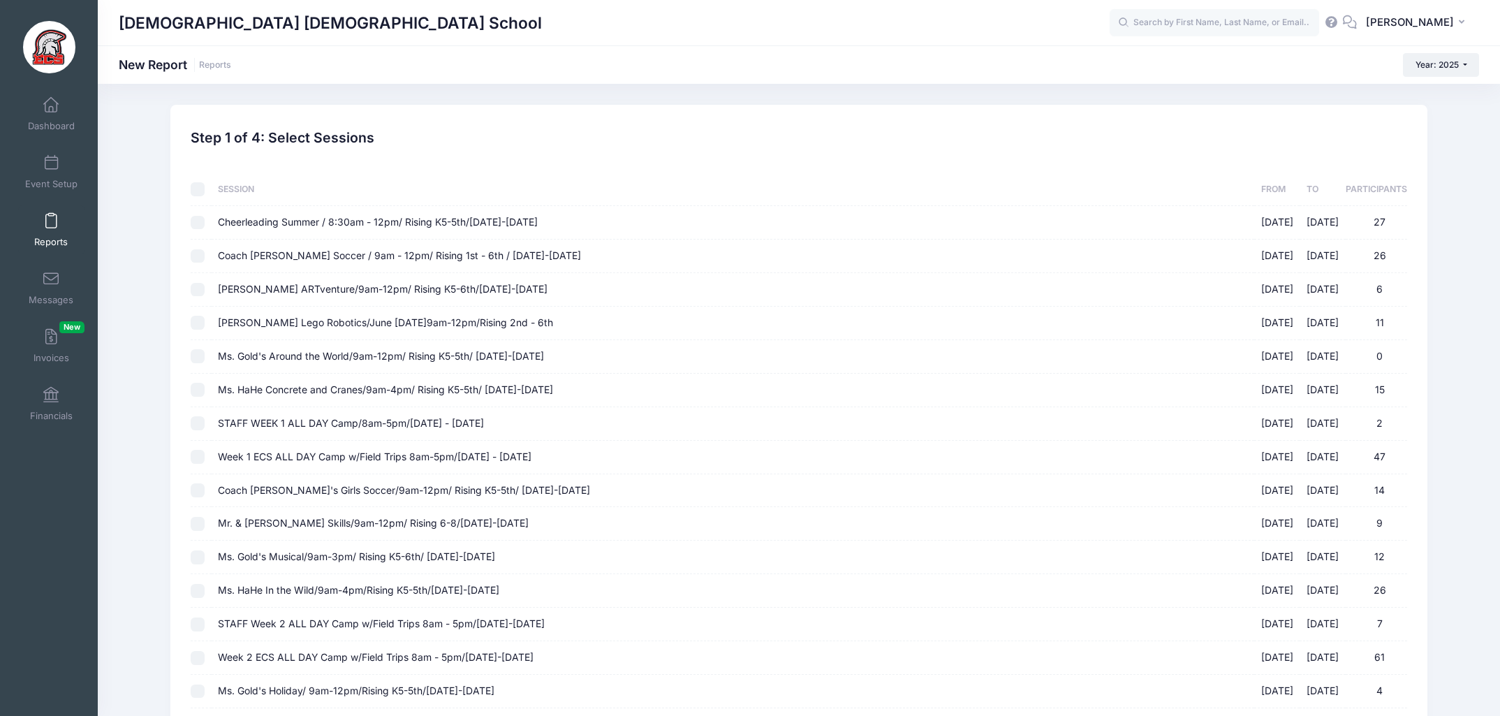
checkbox input "false"
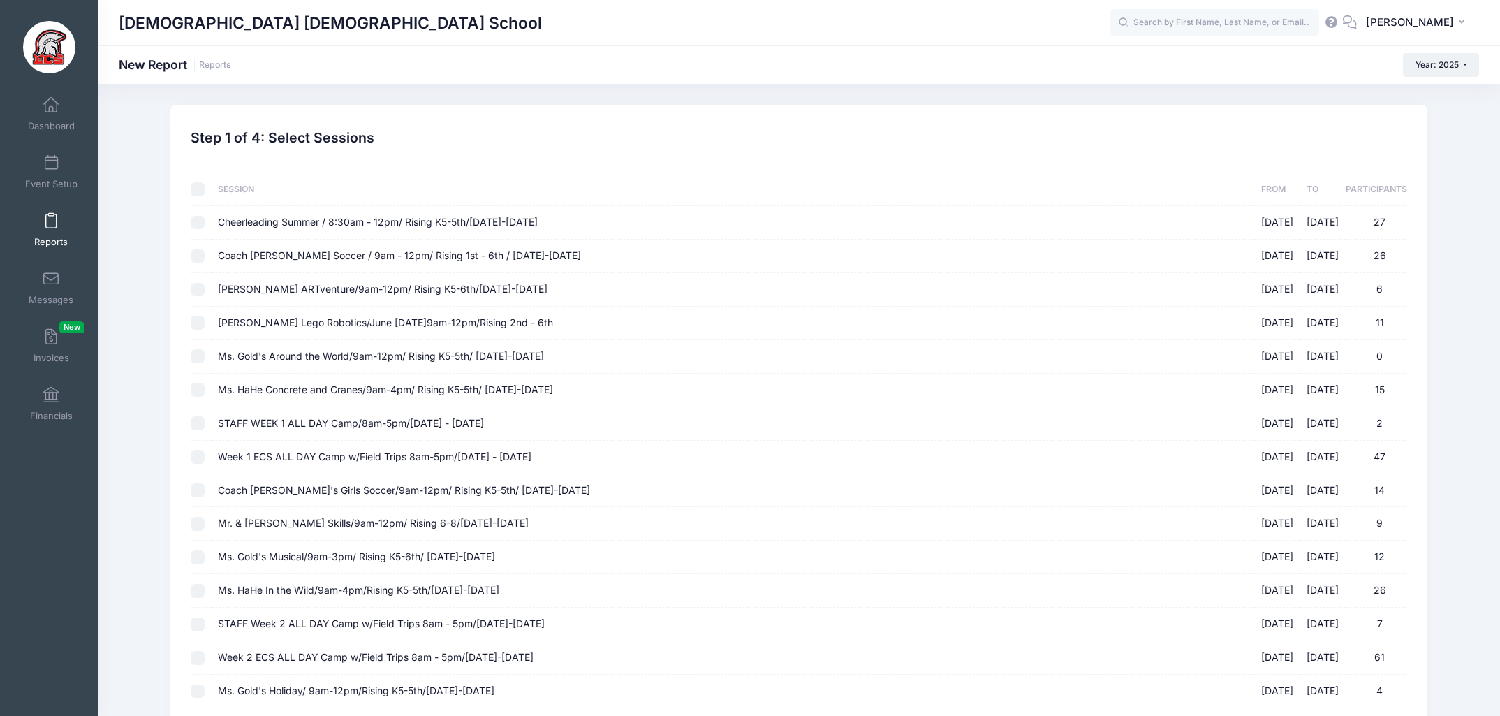
checkbox input "false"
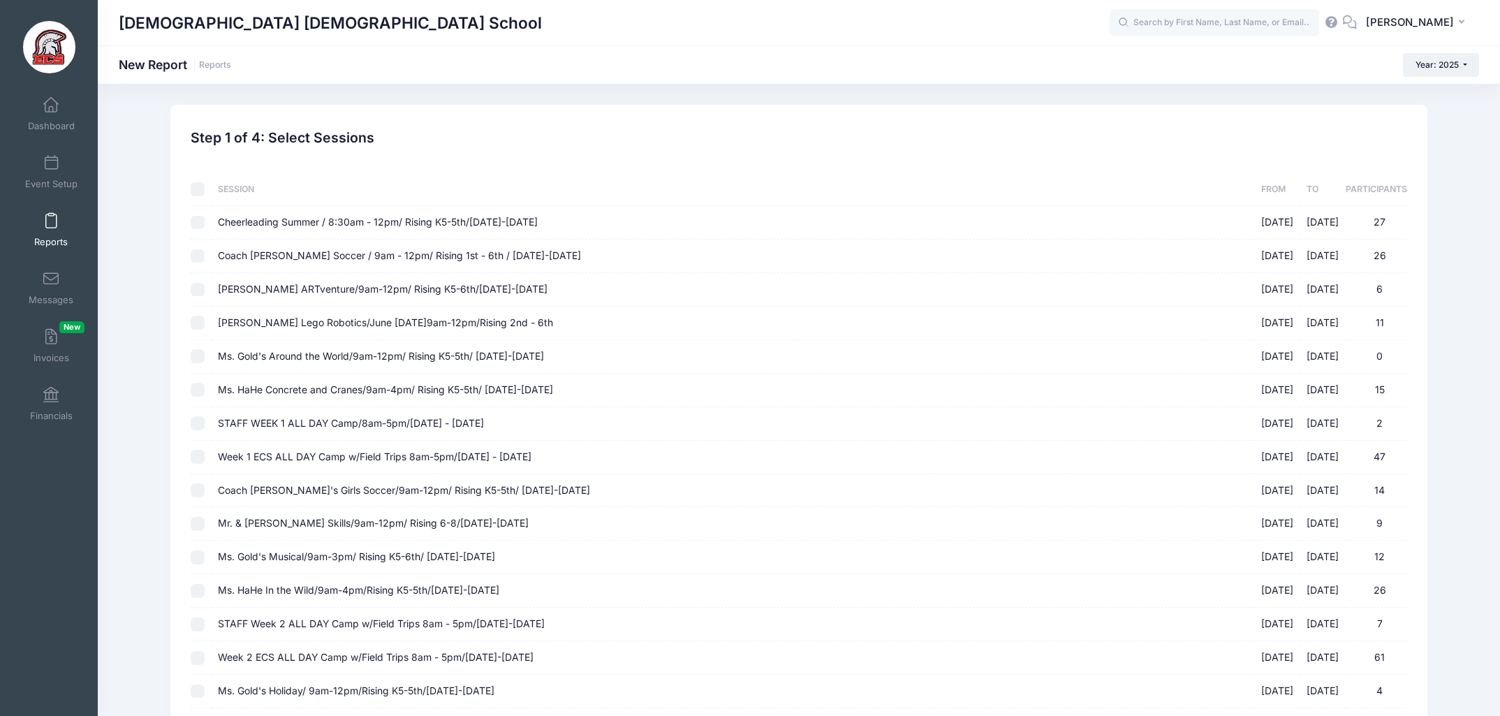
checkbox input "false"
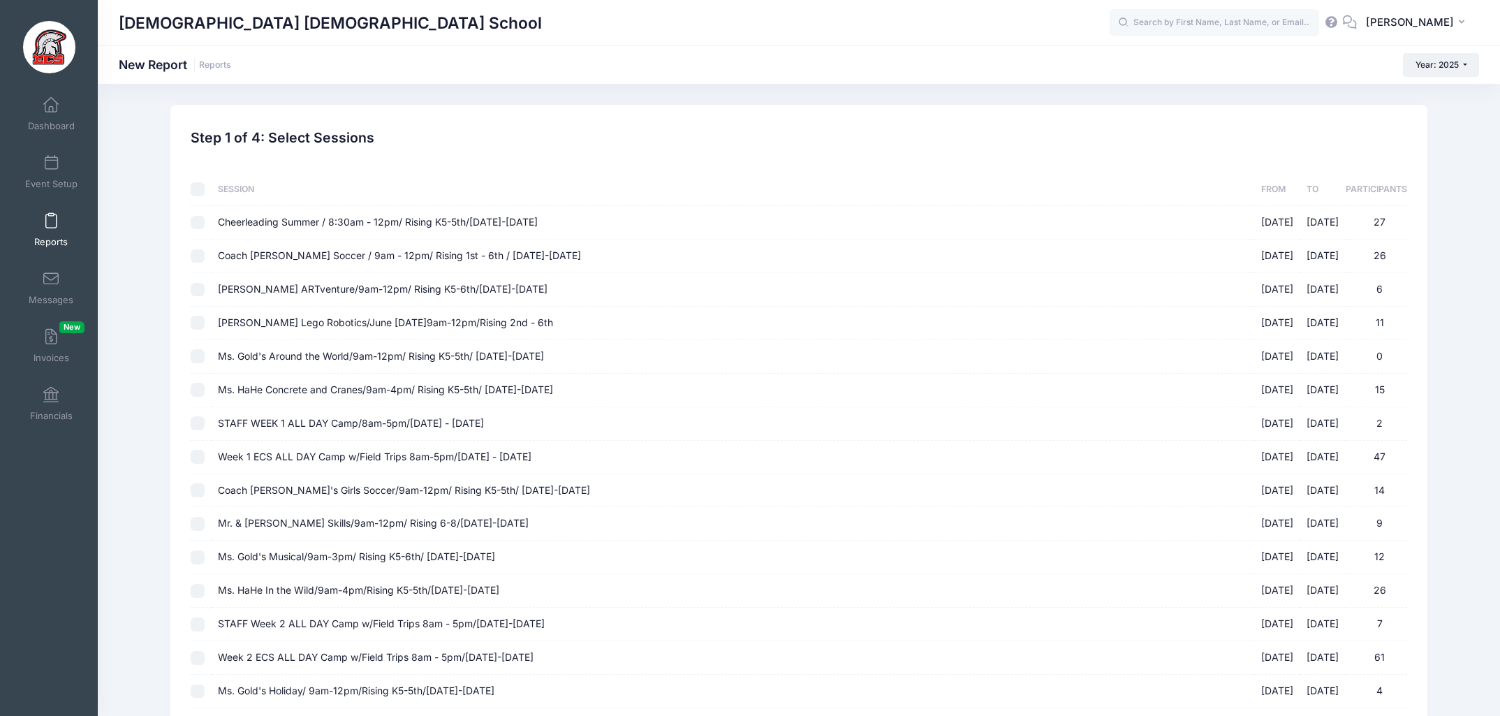
checkbox input "false"
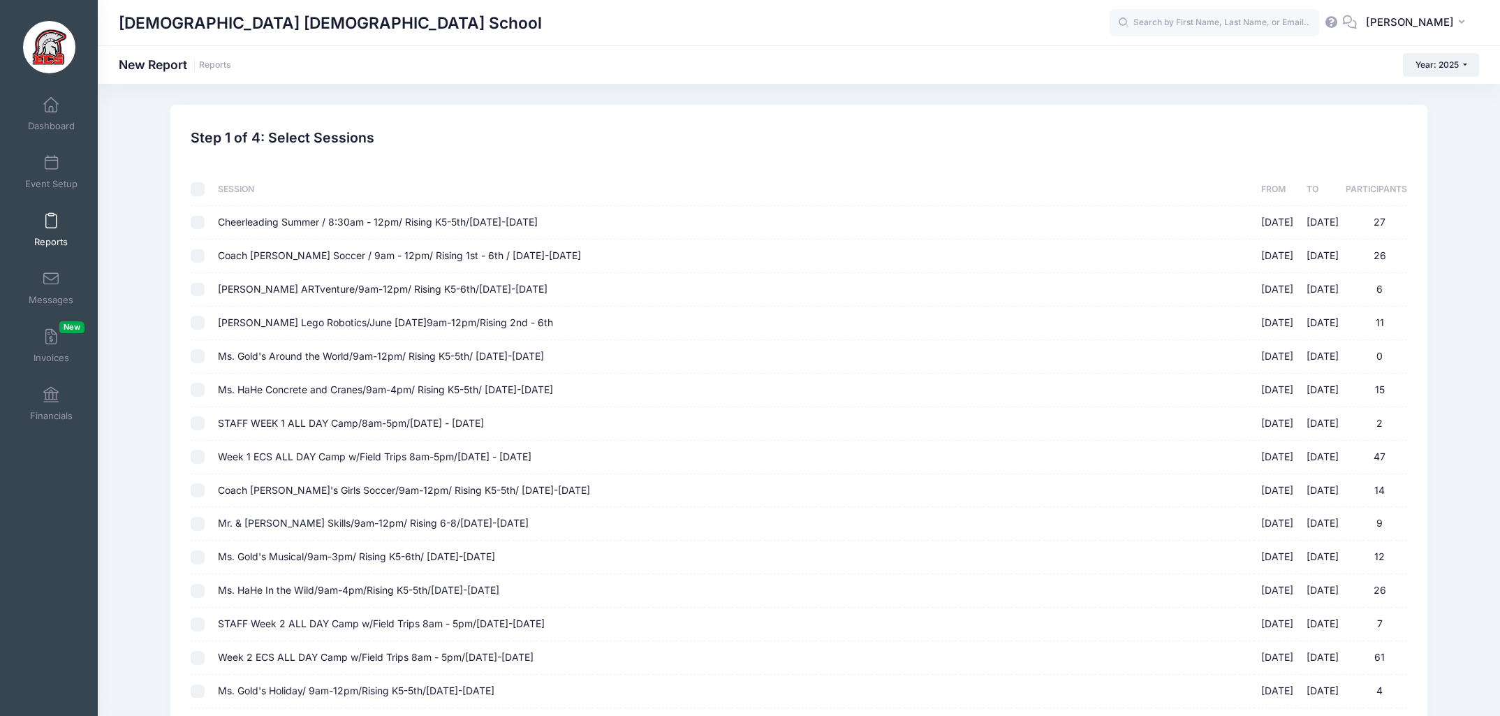
checkbox input "false"
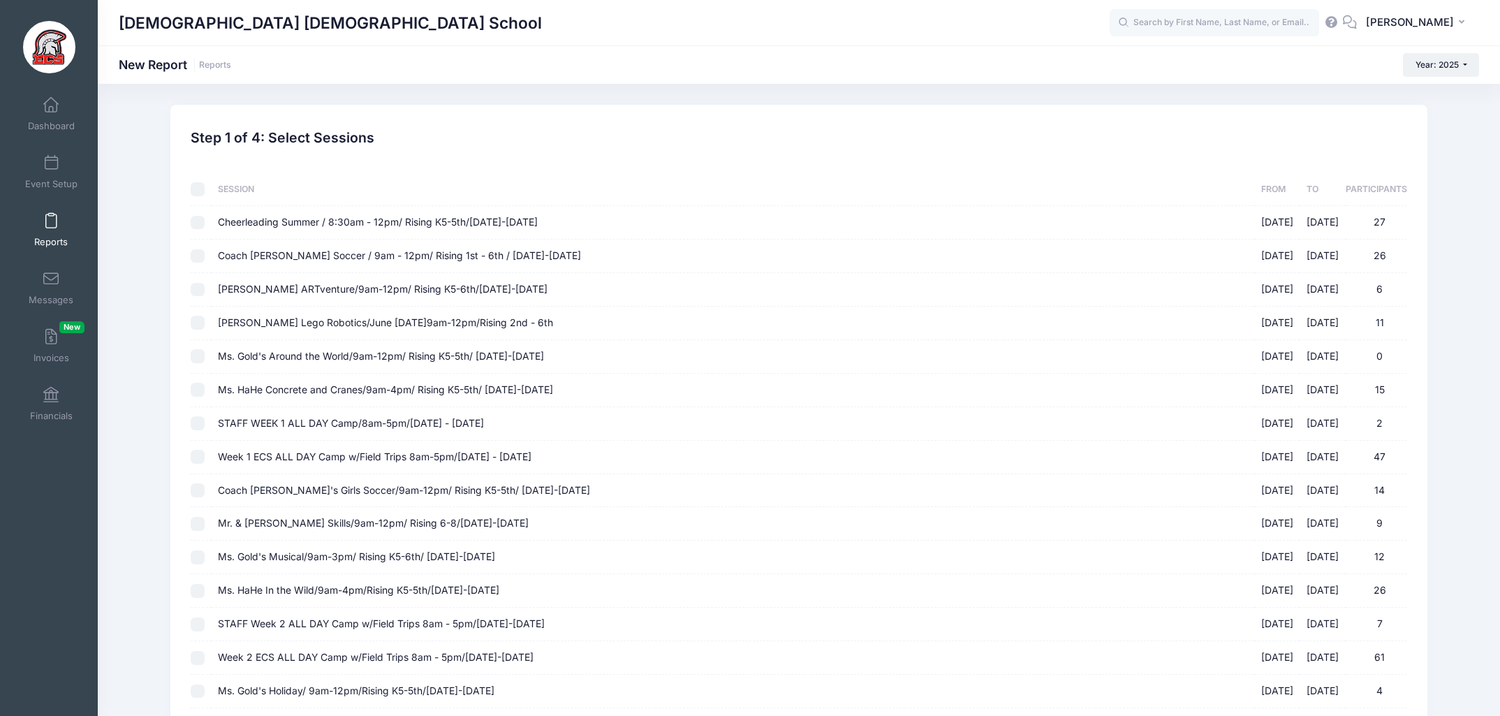
checkbox input "false"
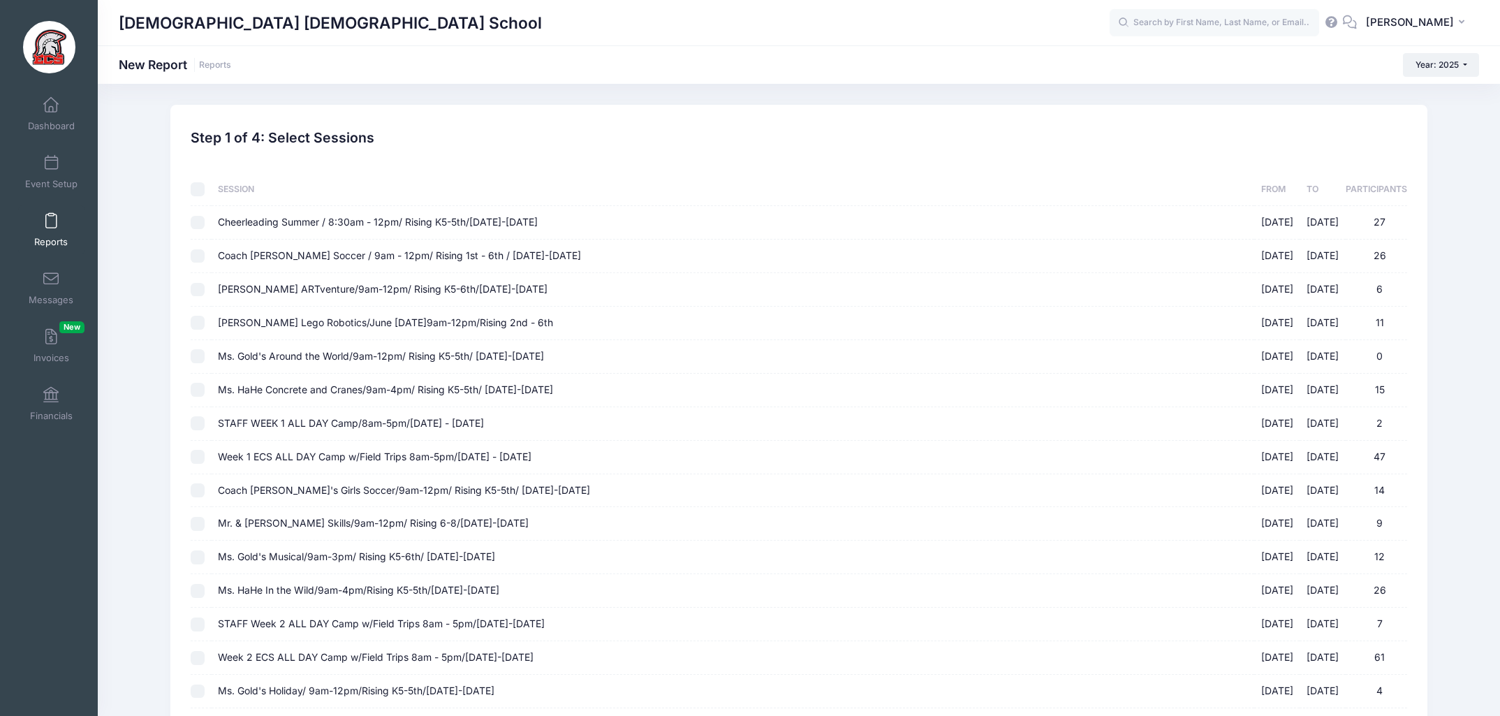
checkbox input "false"
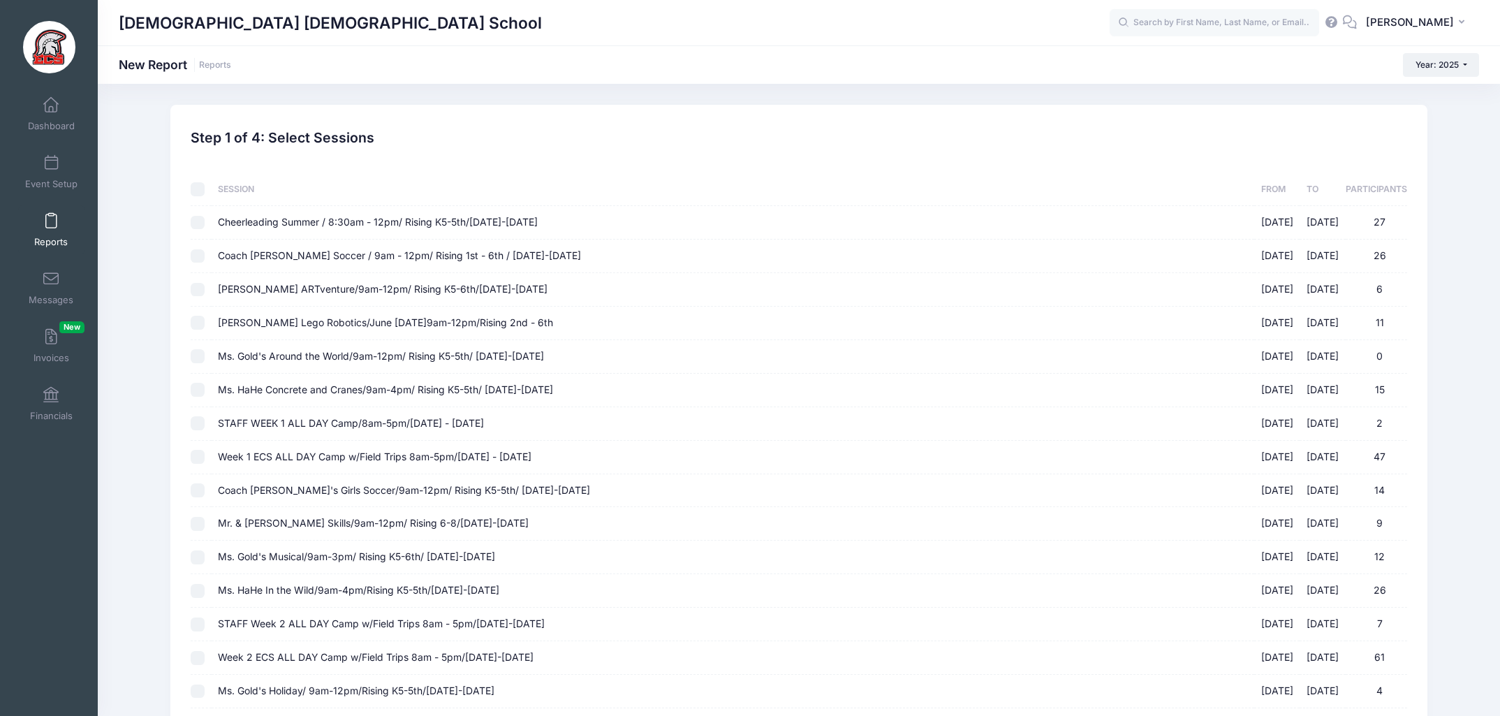
checkbox input "false"
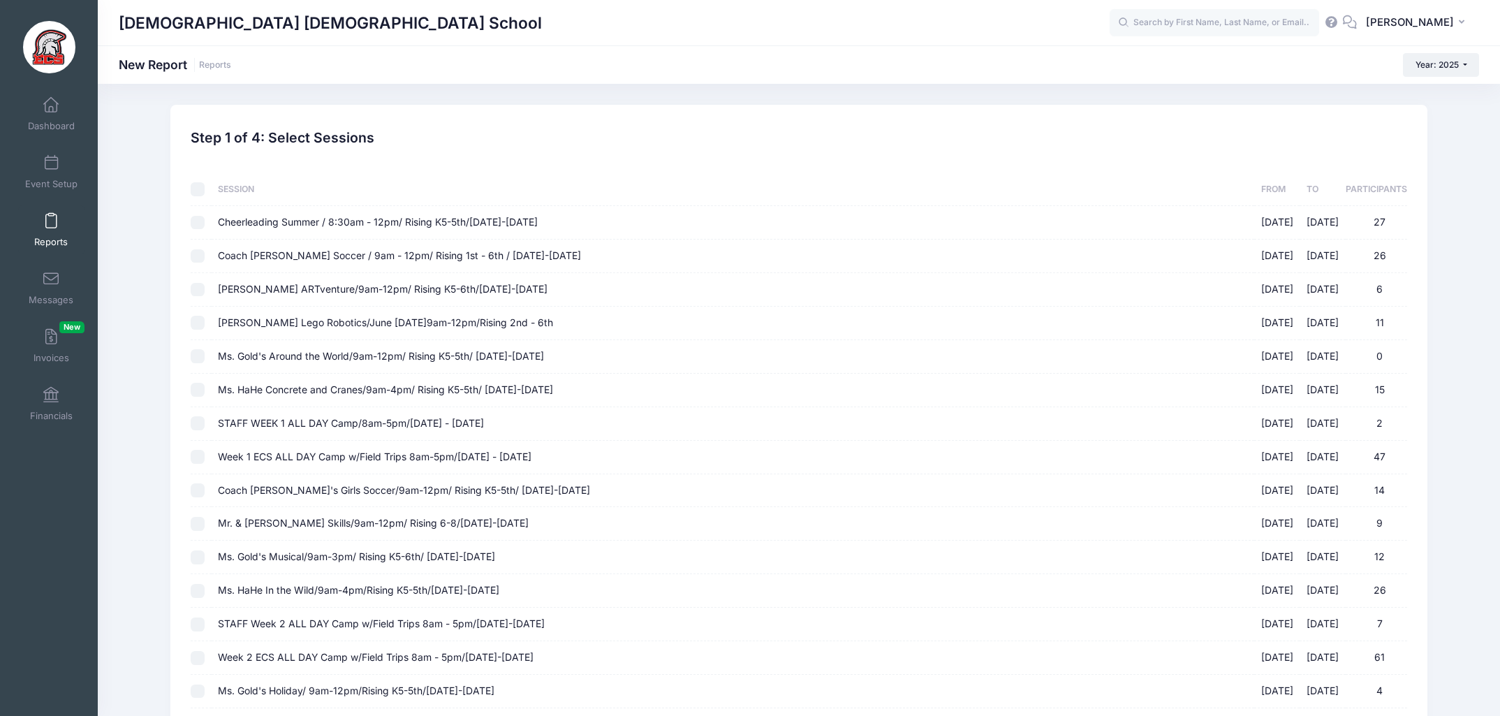
checkbox input "false"
click at [1200, 15] on input "text" at bounding box center [1215, 23] width 210 height 28
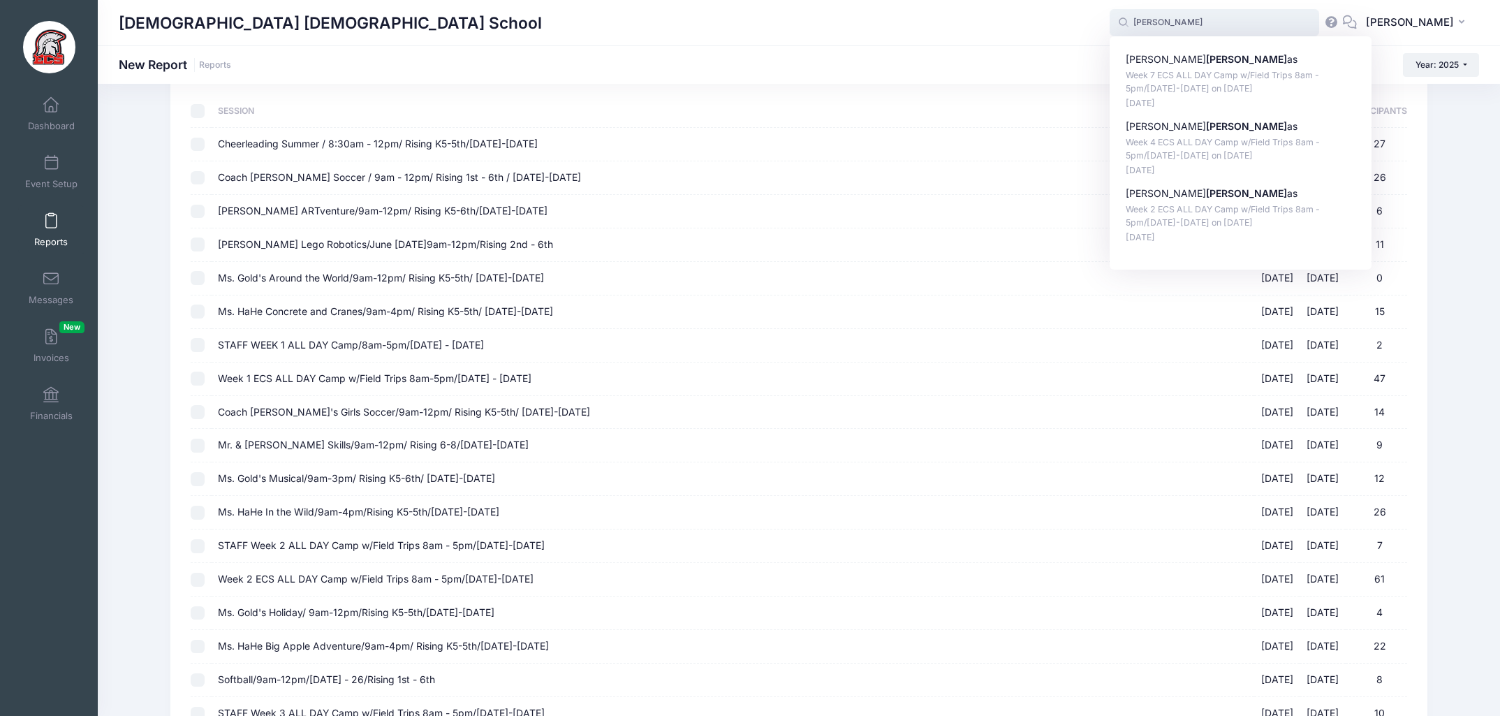
scroll to position [90, 0]
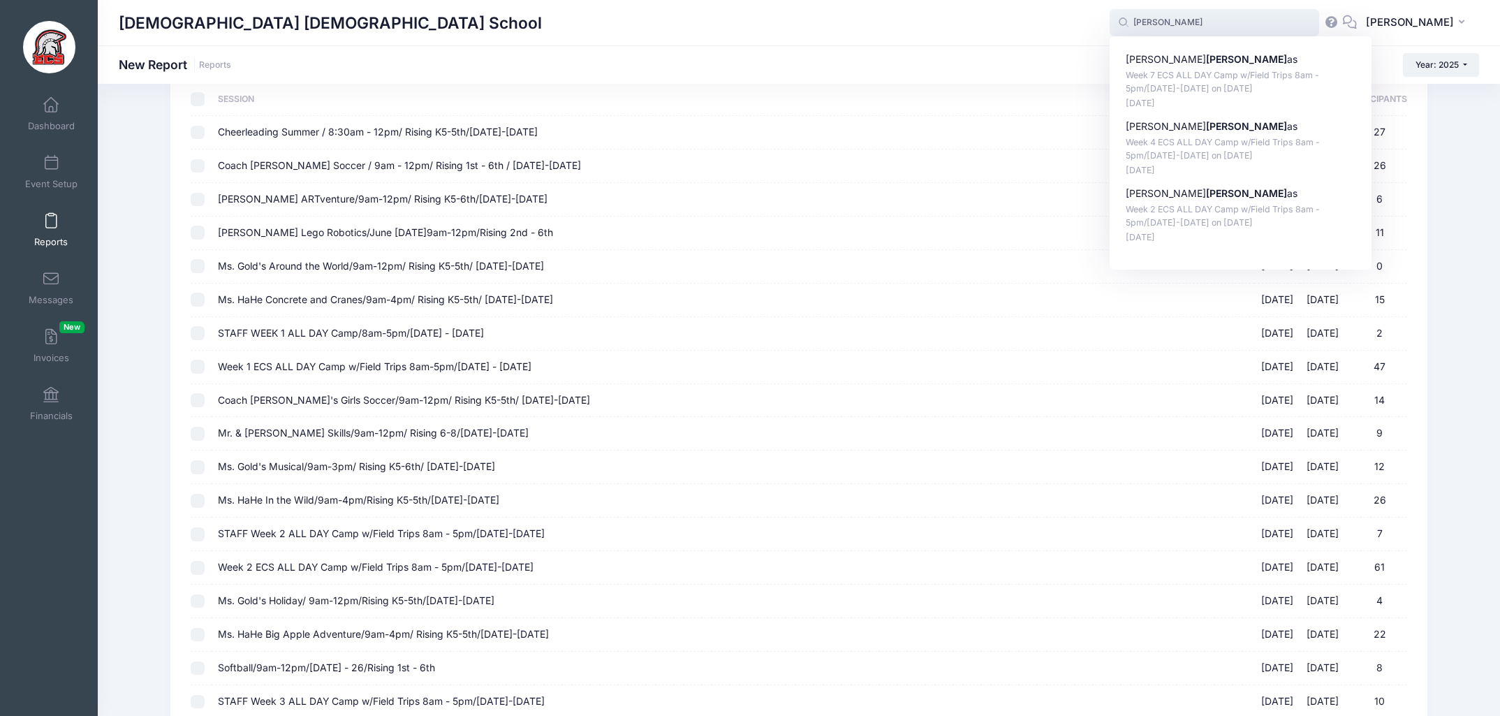
type input "[PERSON_NAME]"
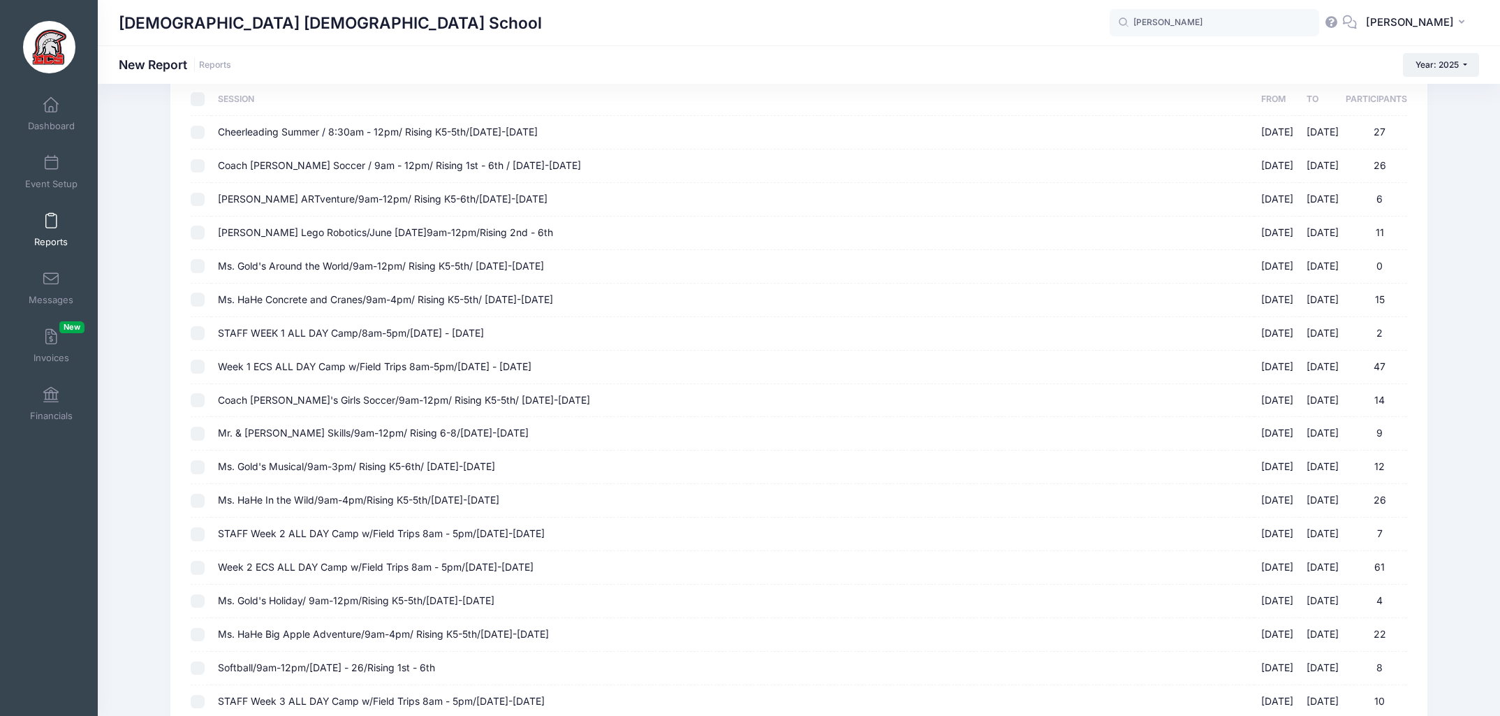
click at [994, 105] on th "Session" at bounding box center [733, 99] width 1043 height 33
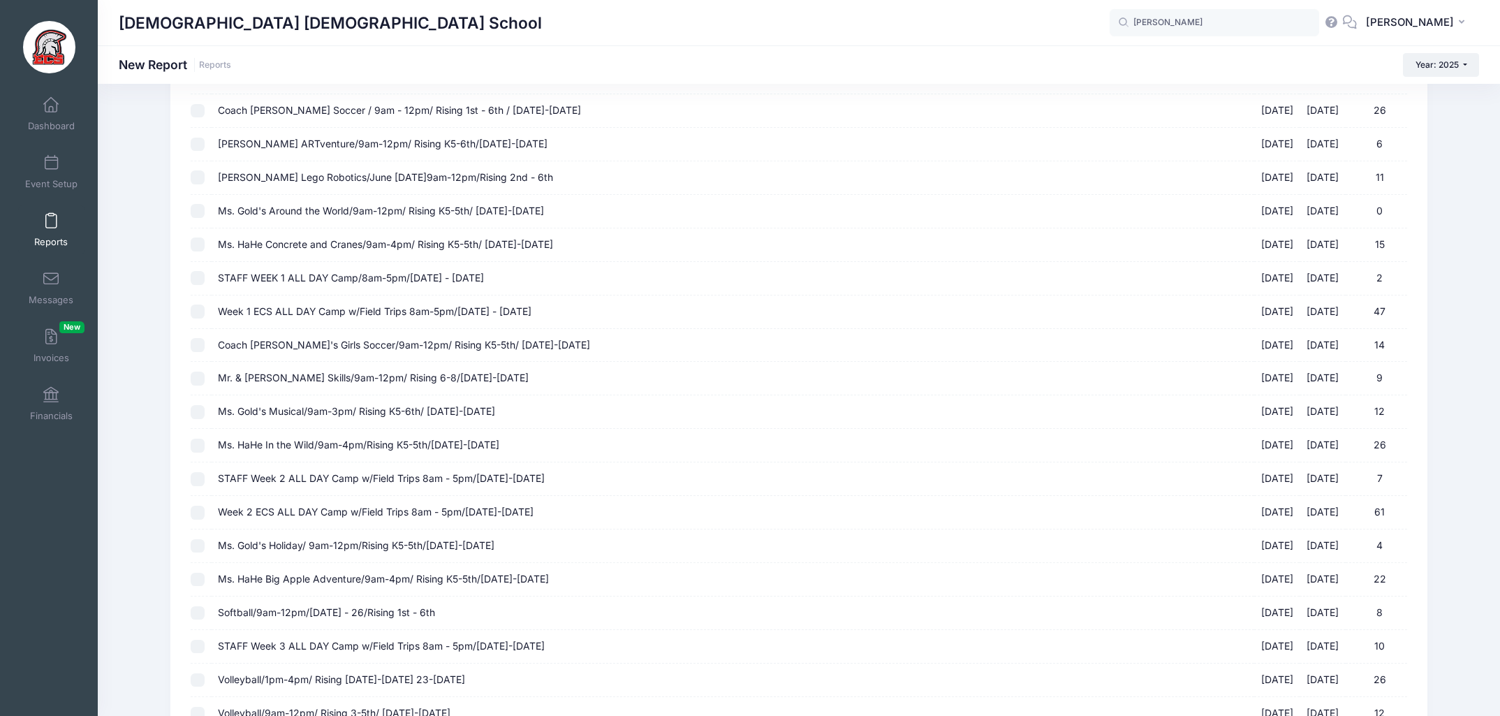
scroll to position [146, 0]
